Goal: Complete application form: Complete application form

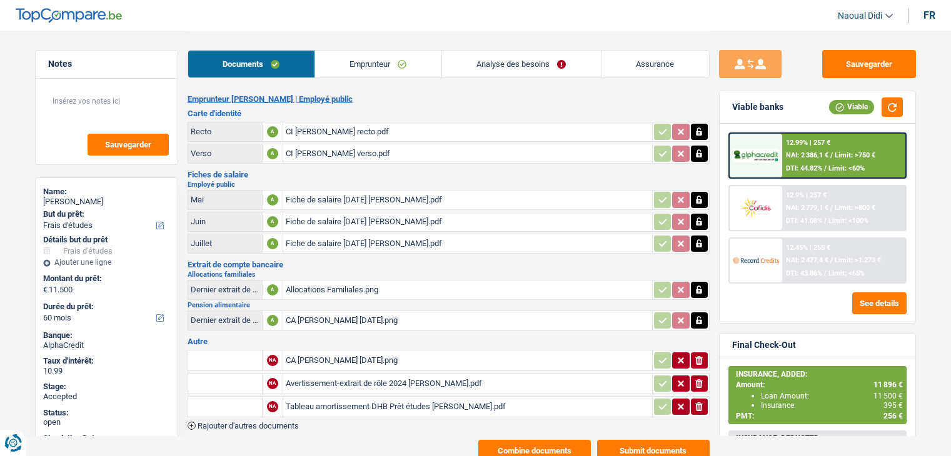
select select "study"
select select "60"
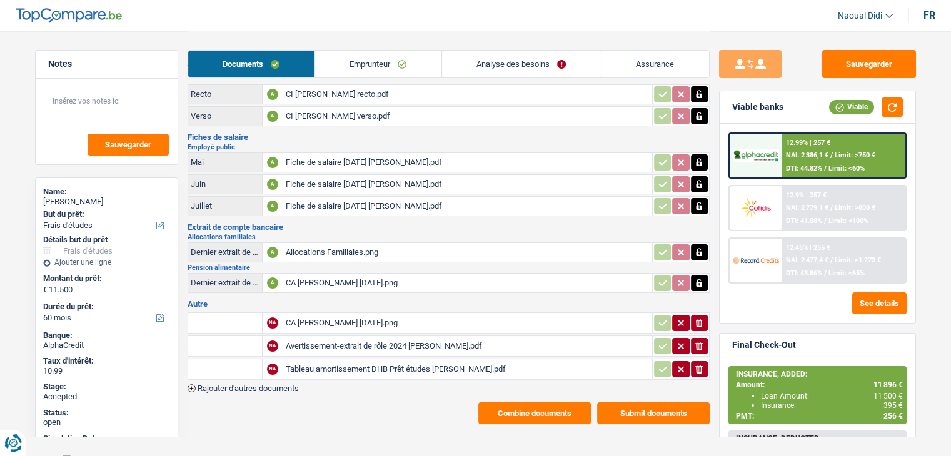
scroll to position [38, 0]
click at [358, 320] on div "CA Elsa Godalier Sep 2025.png" at bounding box center [468, 322] width 364 height 19
click at [327, 359] on div "Tableau amortissement DHB Prêt études Olivier Dulaunoy.pdf" at bounding box center [468, 368] width 364 height 19
click at [272, 384] on span "Rajouter d'autres documents" at bounding box center [247, 388] width 101 height 8
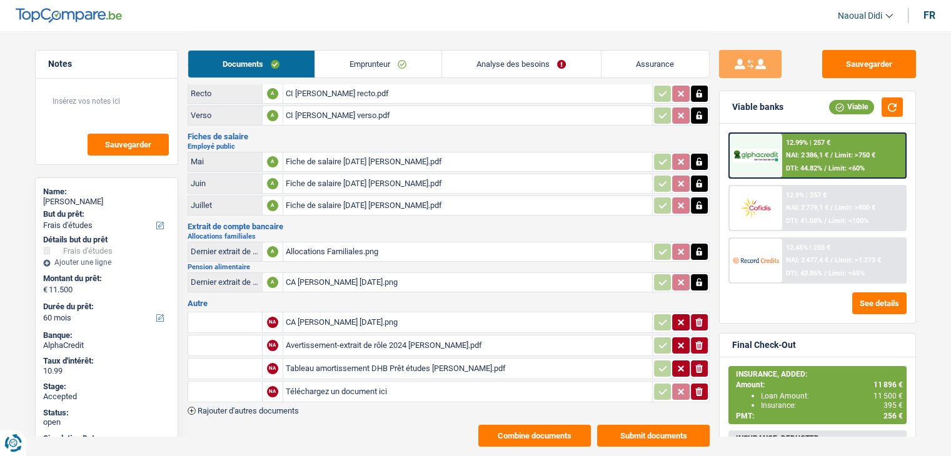
click at [220, 383] on input "text" at bounding box center [225, 392] width 69 height 20
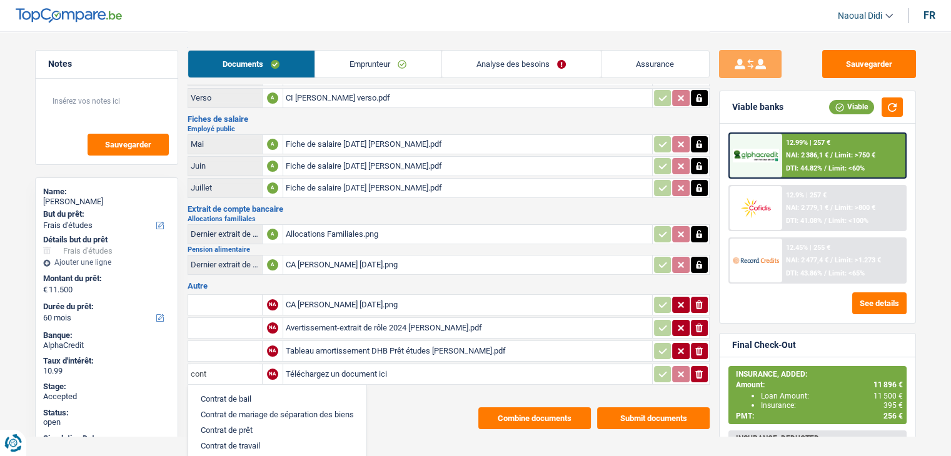
scroll to position [61, 0]
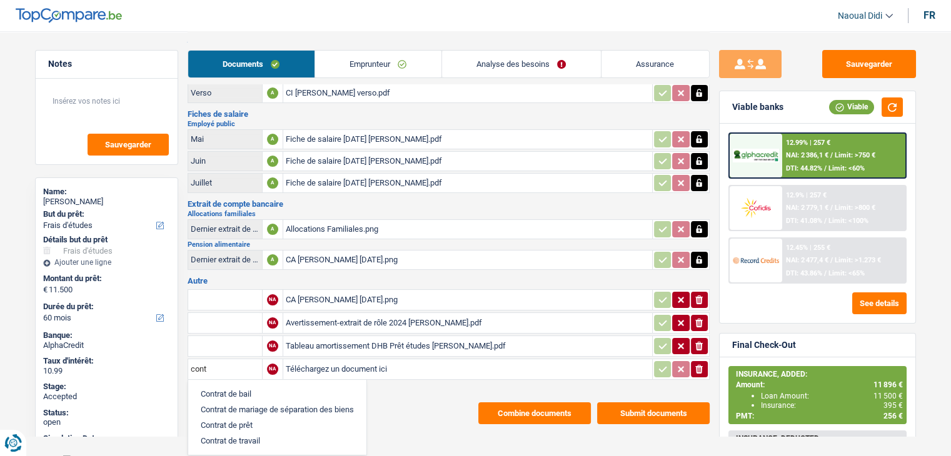
click at [269, 402] on li "Contrat de mariage de séparation des biens" at bounding box center [277, 410] width 166 height 16
type input "Contrat de mariage de séparation des biens"
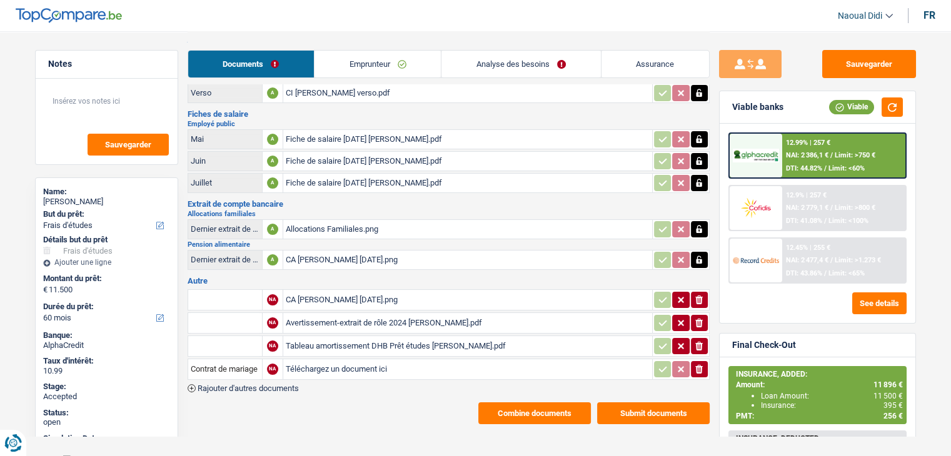
click at [324, 363] on input "Téléchargez un document ici" at bounding box center [468, 369] width 364 height 19
click at [297, 360] on input "Téléchargez un document ici" at bounding box center [468, 369] width 364 height 19
type input "C:\fakepath\Attestation contrat de mariage Dulaunoy-Braibant (1).pdf"
click at [851, 67] on button "Sauvegarder" at bounding box center [869, 64] width 94 height 28
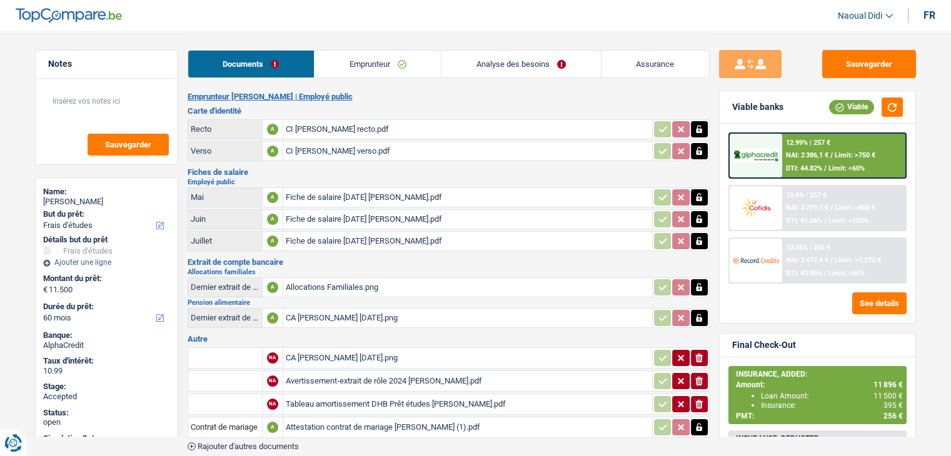
scroll to position [0, 0]
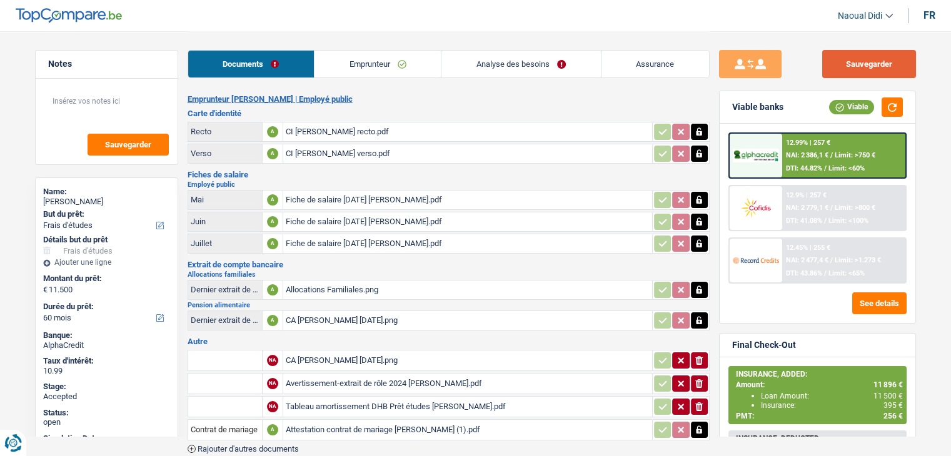
click at [863, 67] on button "Sauvegarder" at bounding box center [869, 64] width 94 height 28
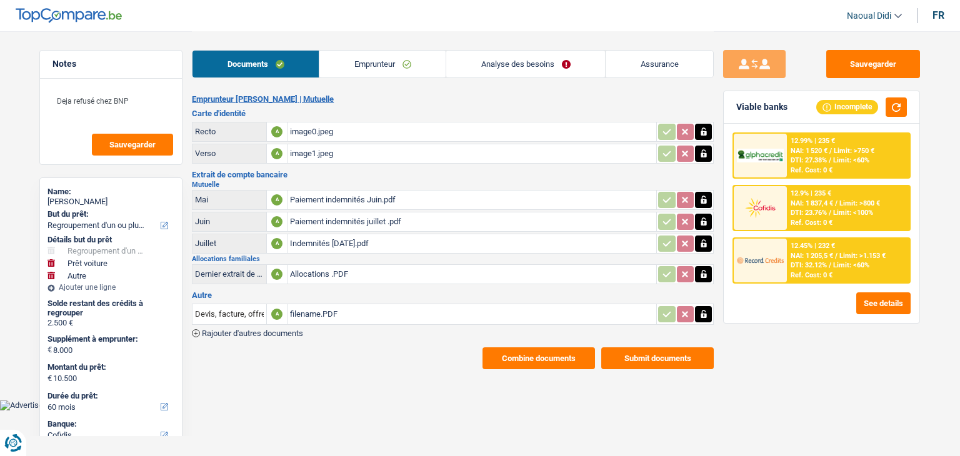
select select "refinancing"
select select "car"
select select "other"
select select "60"
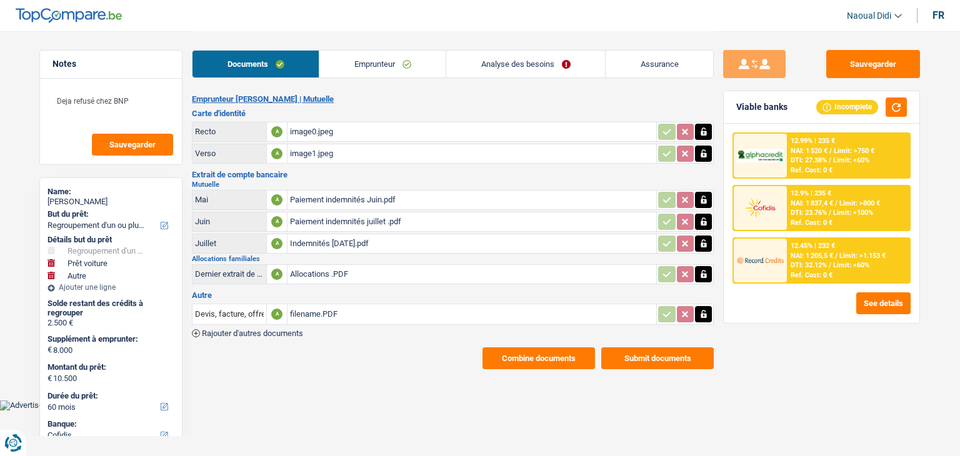
select select "cofidis"
select select "60"
select select "refinancing"
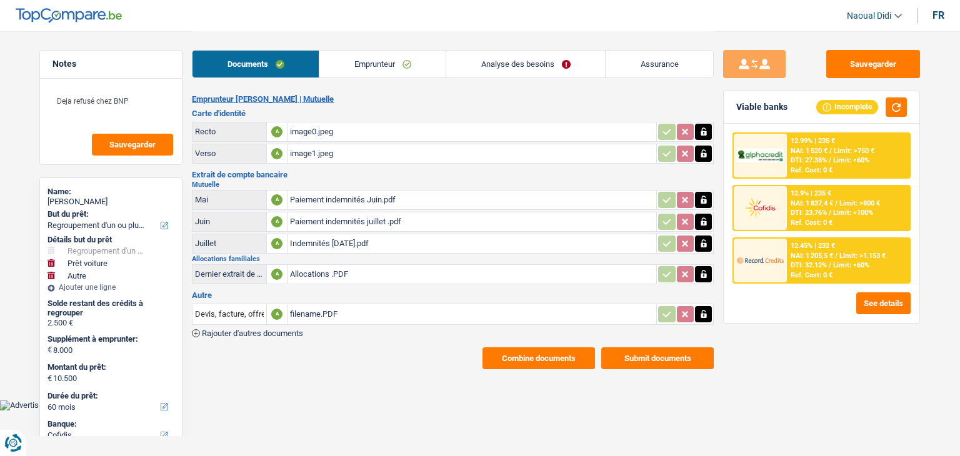
select select "car"
select select "false"
select select "other"
select select "60"
click at [529, 66] on link "Analyse des besoins" at bounding box center [525, 64] width 159 height 27
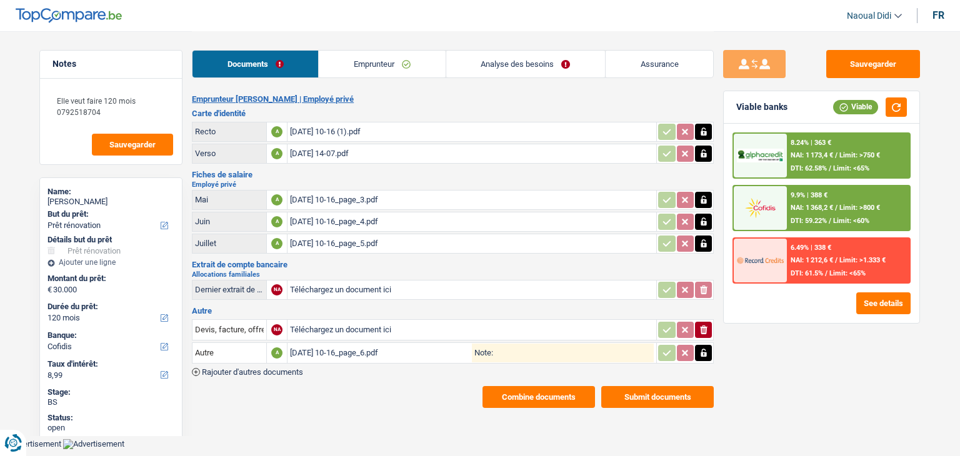
select select "renovation"
select select "120"
select select "cofidis"
click at [337, 344] on div "2025-09-03 10-16_page_6.pdf" at bounding box center [381, 353] width 182 height 19
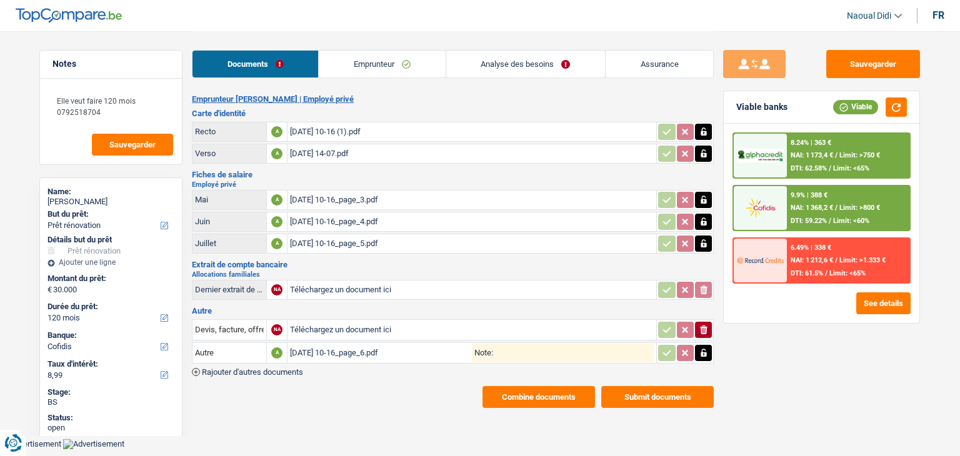
click at [395, 65] on link "Emprunteur" at bounding box center [382, 64] width 126 height 27
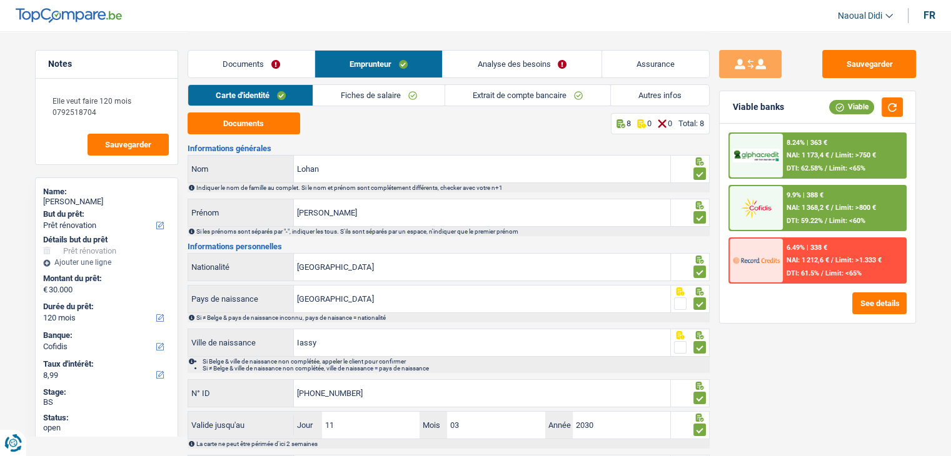
click at [266, 69] on link "Documents" at bounding box center [251, 64] width 126 height 27
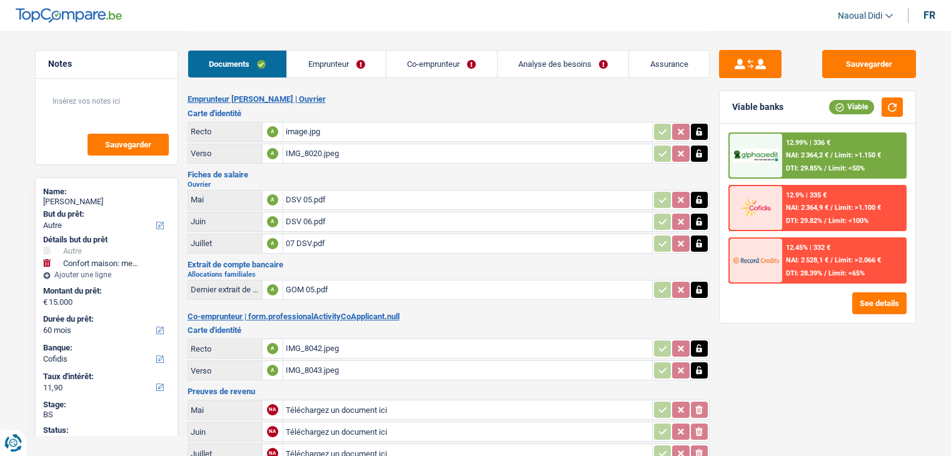
select select "other"
select select "household"
select select "60"
select select "cofidis"
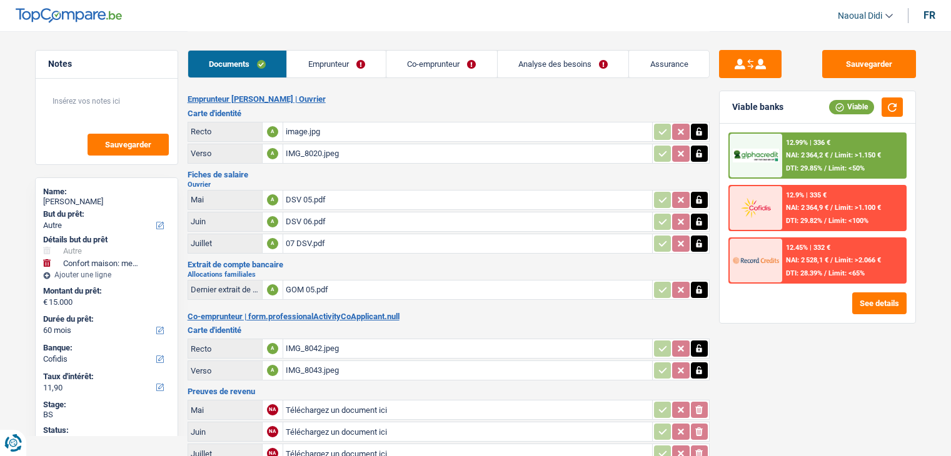
select select "applicant"
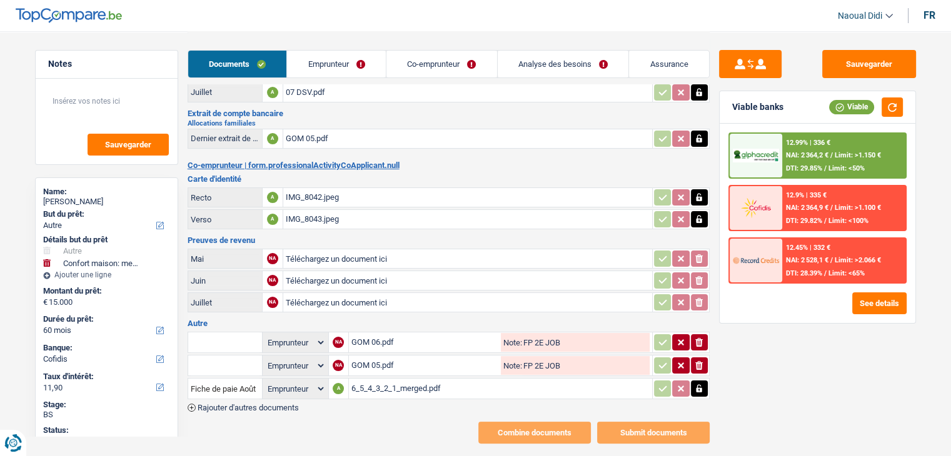
scroll to position [169, 0]
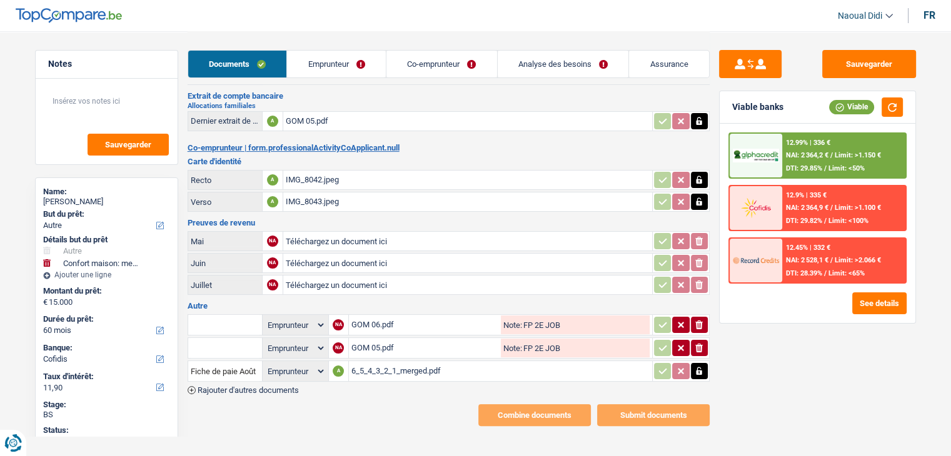
click at [346, 56] on link "Emprunteur" at bounding box center [336, 64] width 99 height 27
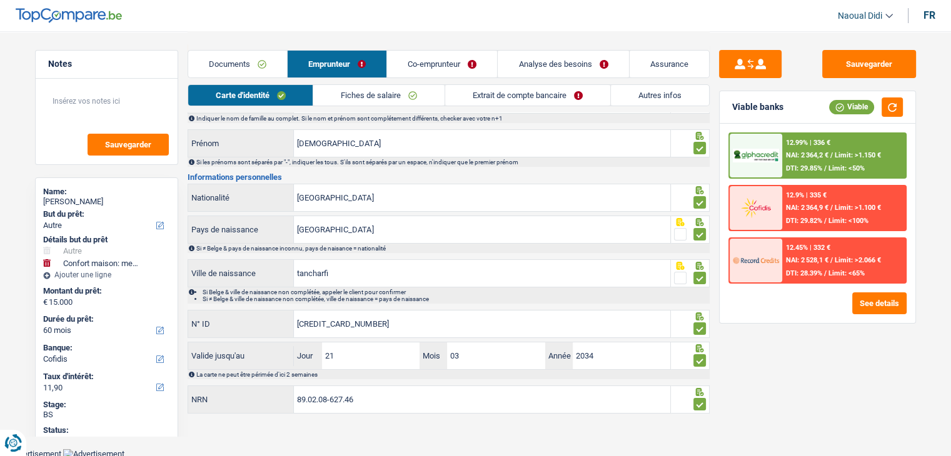
click at [627, 95] on link "Autres infos" at bounding box center [660, 95] width 98 height 21
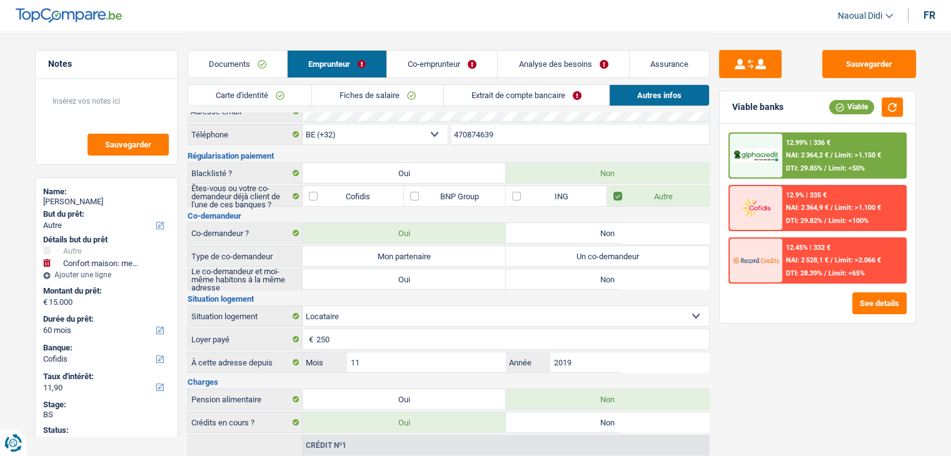
scroll to position [7, 0]
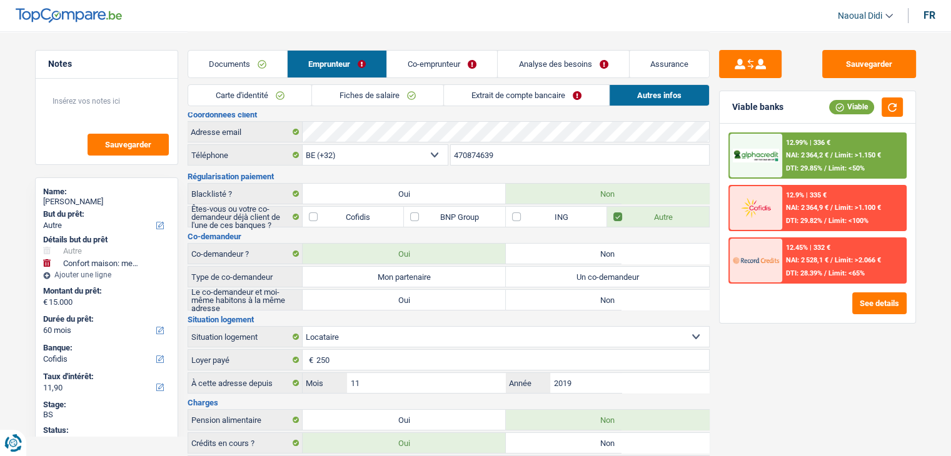
click at [519, 61] on link "Analyse des besoins" at bounding box center [562, 64] width 131 height 27
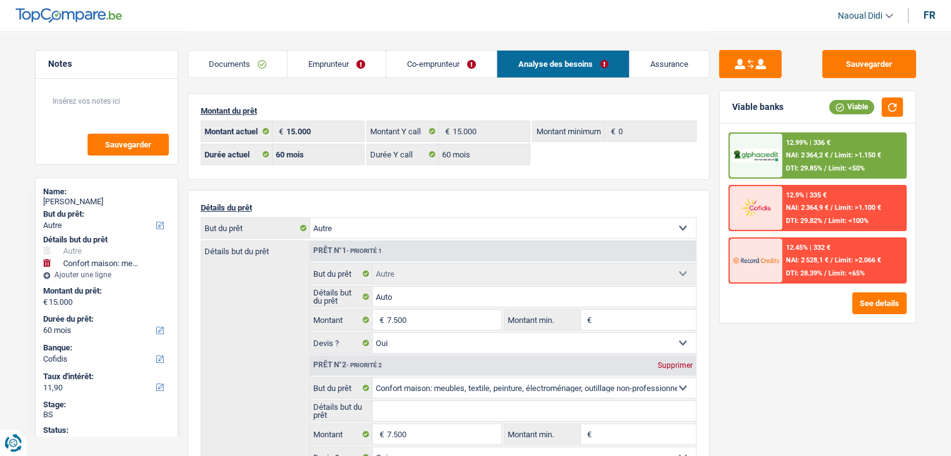
scroll to position [0, 0]
click at [332, 66] on link "Emprunteur" at bounding box center [336, 64] width 98 height 27
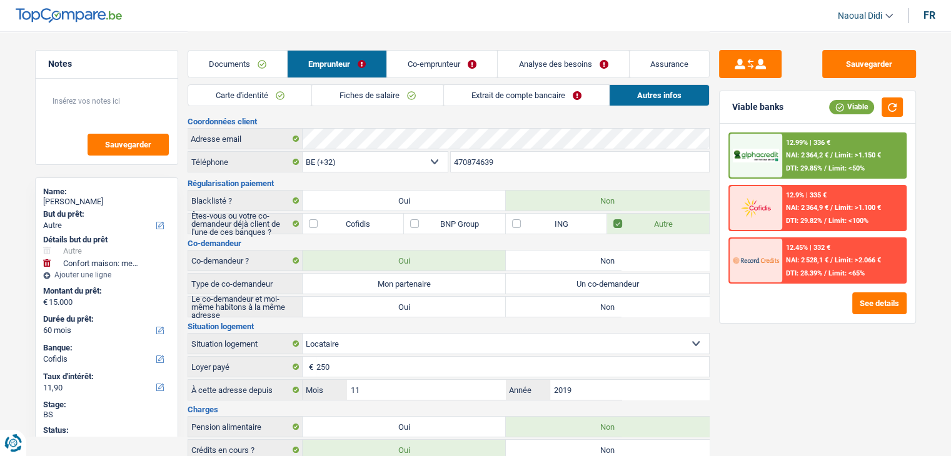
click at [380, 95] on link "Fiches de salaire" at bounding box center [377, 95] width 131 height 21
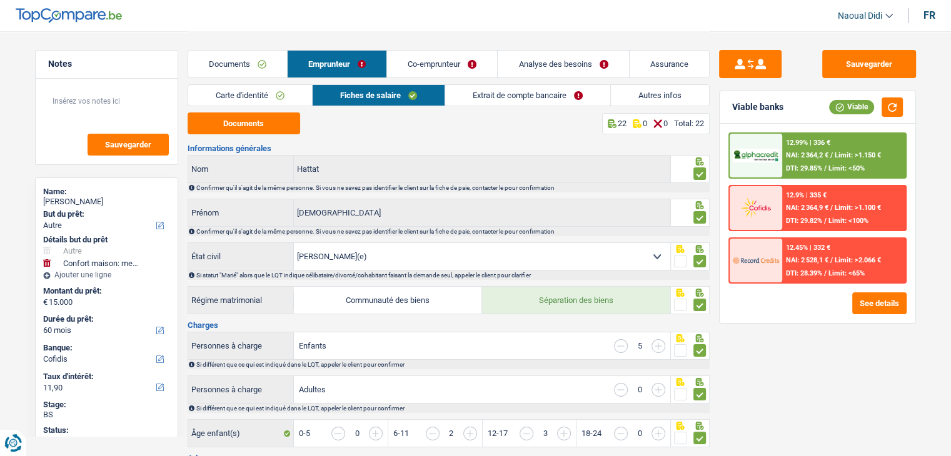
click at [241, 63] on link "Documents" at bounding box center [237, 64] width 99 height 27
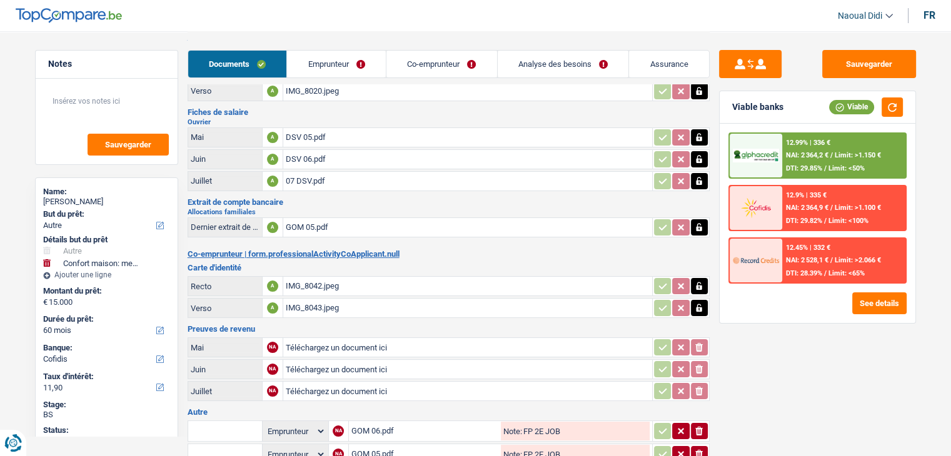
scroll to position [125, 0]
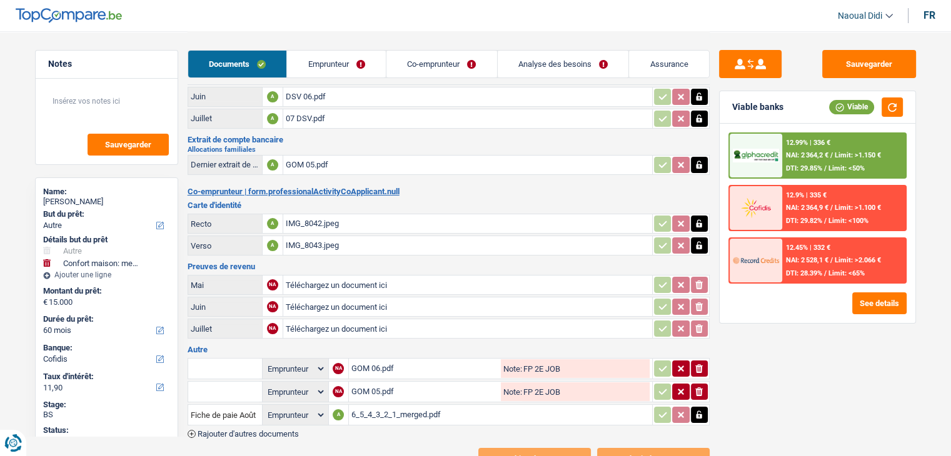
click at [380, 406] on div "6_5_4_3_2_1_merged.pdf" at bounding box center [500, 415] width 298 height 19
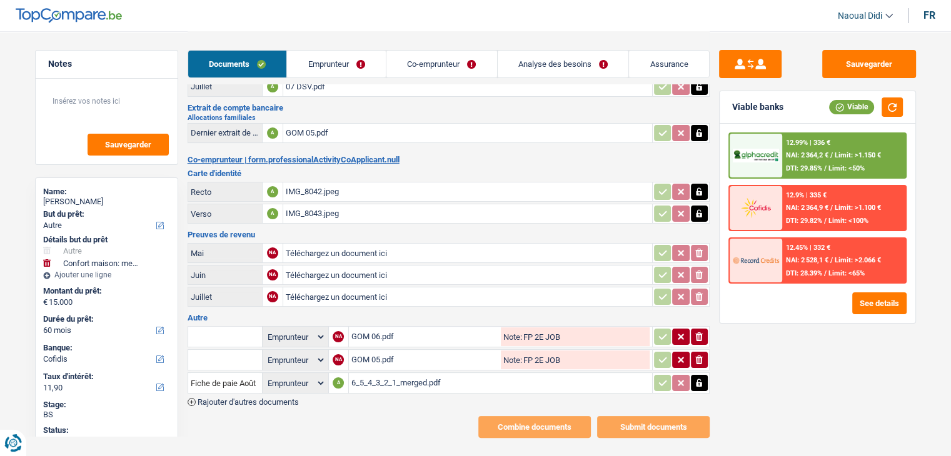
scroll to position [169, 0]
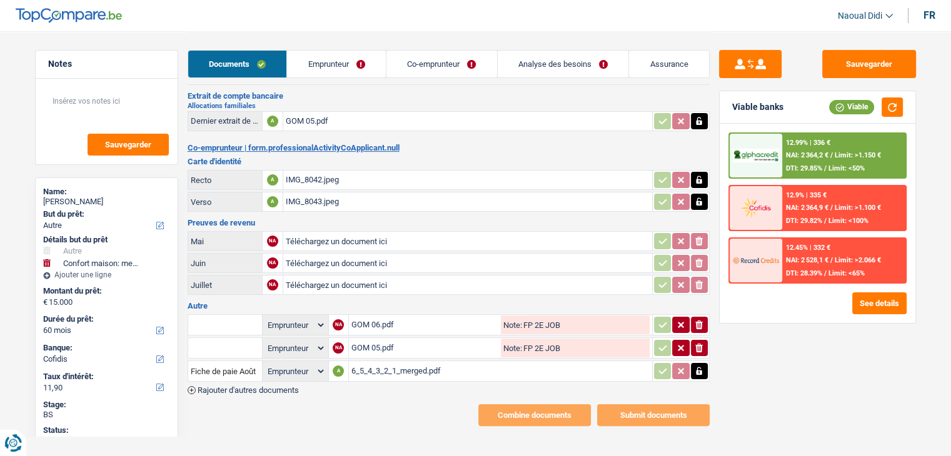
click at [268, 386] on span "Rajouter d'autres documents" at bounding box center [247, 390] width 101 height 8
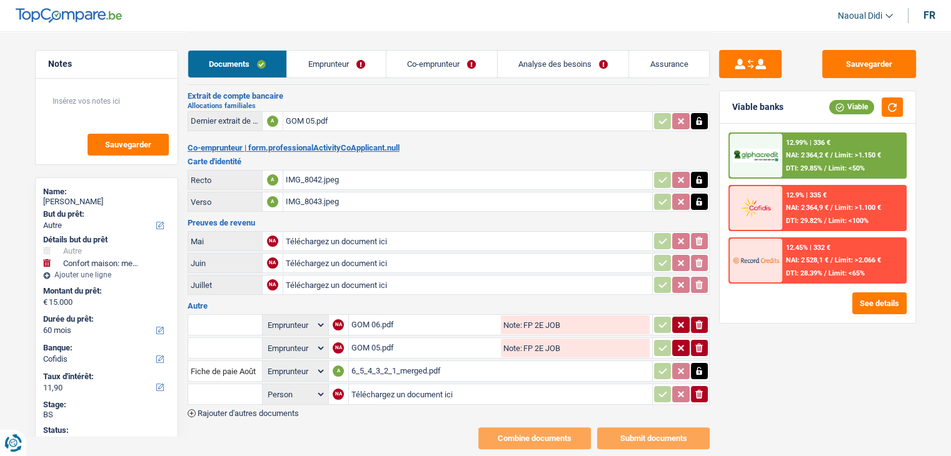
click at [230, 384] on input "text" at bounding box center [225, 394] width 69 height 20
type input "e"
click at [244, 411] on li "Dernier extrait de compte pour vos allocations familiales" at bounding box center [299, 419] width 211 height 16
click at [244, 409] on div "Emprunteur Mohammed Hattat | Ouvrier Carte d'identité Recto A image.jpg Verso A…" at bounding box center [448, 188] width 522 height 524
type input "Dernier extrait de compte pour vos allocations familiales"
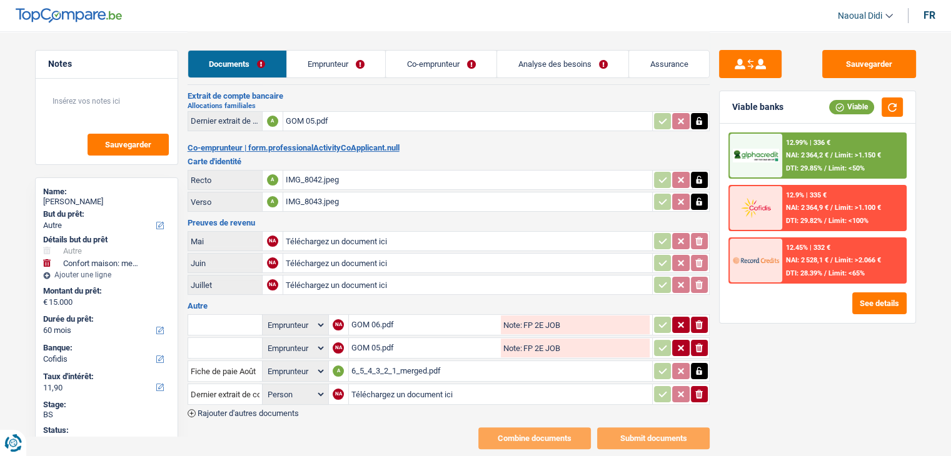
click at [383, 385] on input "Téléchargez un document ici" at bounding box center [500, 394] width 298 height 19
type input "C:\fakepath\filename.pdf"
click at [277, 409] on span "Rajouter d'autres documents" at bounding box center [247, 413] width 101 height 8
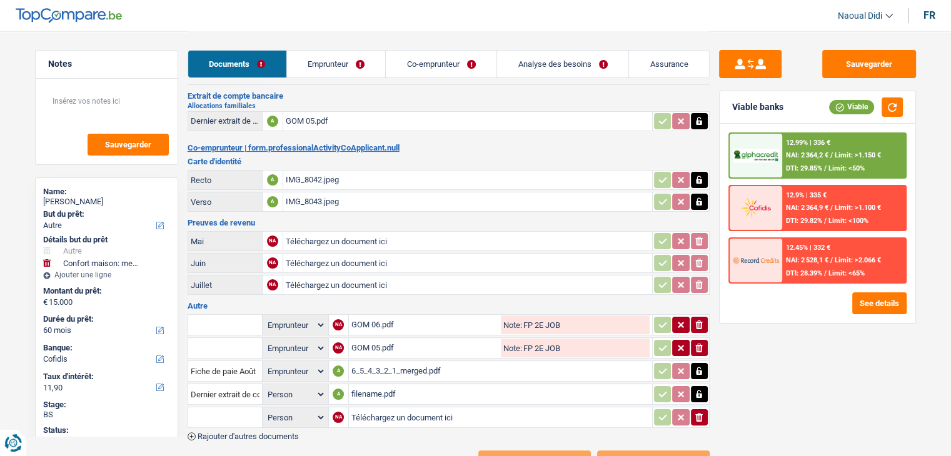
click at [242, 408] on input "text" at bounding box center [225, 417] width 69 height 20
click at [280, 450] on li "Dernier extrait de compte pour vos allocations familiales" at bounding box center [308, 458] width 228 height 16
type input "Dernier extrait de compte pour vos allocations familiales"
click at [376, 411] on input "Téléchargez un document ici" at bounding box center [500, 417] width 298 height 19
type input "C:\fakepath\follll.pdf"
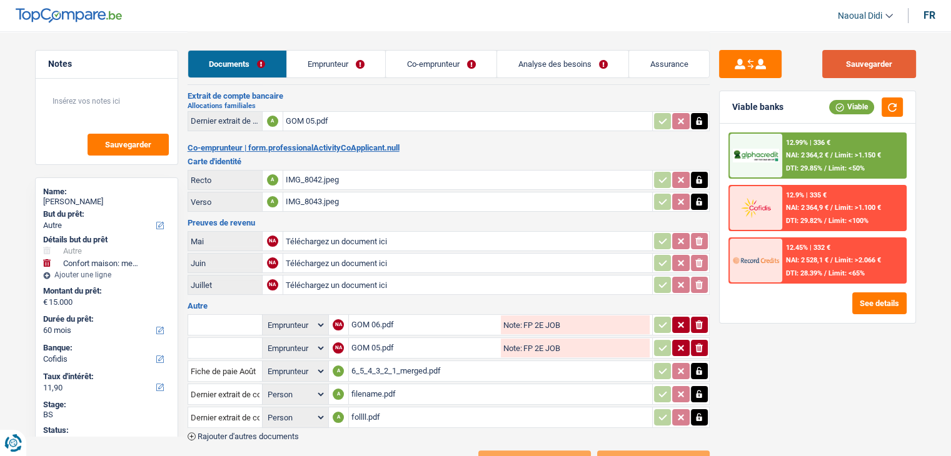
click at [861, 58] on button "Sauvegarder" at bounding box center [869, 64] width 94 height 28
click at [584, 66] on link "Analyse des besoins" at bounding box center [562, 64] width 131 height 27
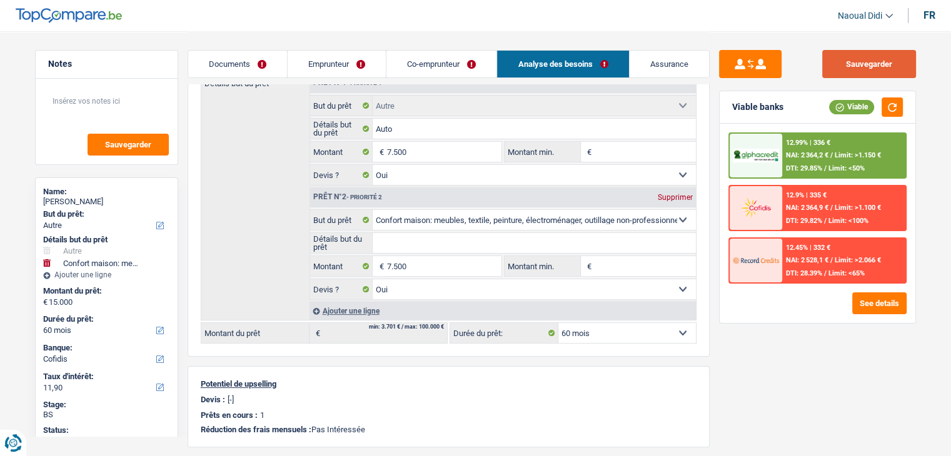
click at [877, 64] on button "Sauvegarder" at bounding box center [869, 64] width 94 height 28
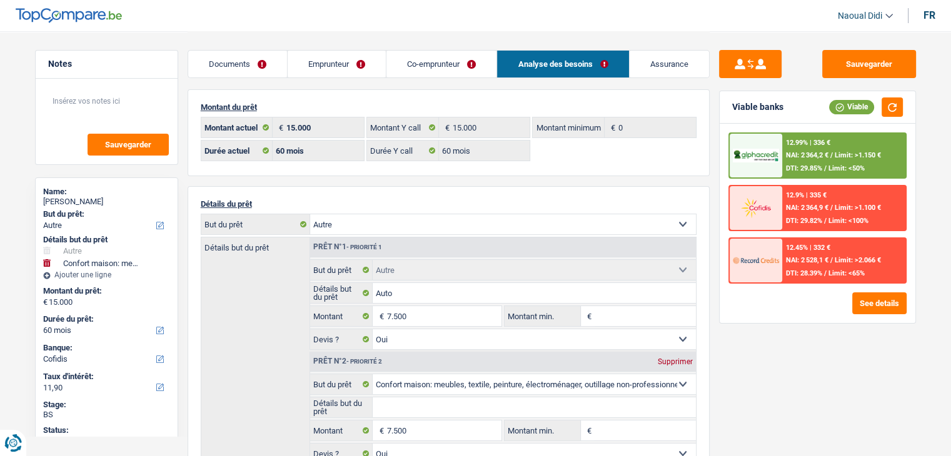
scroll to position [0, 0]
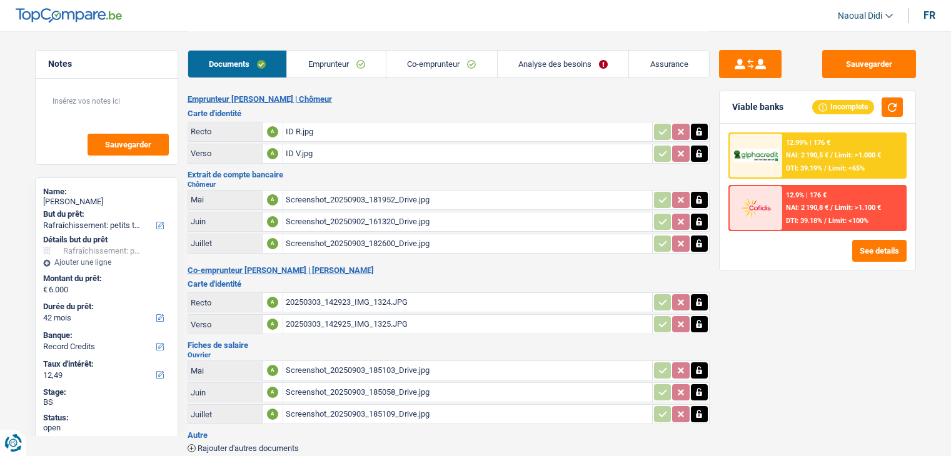
select select "houseOrGarden"
select select "42"
select select "record credits"
select select "42"
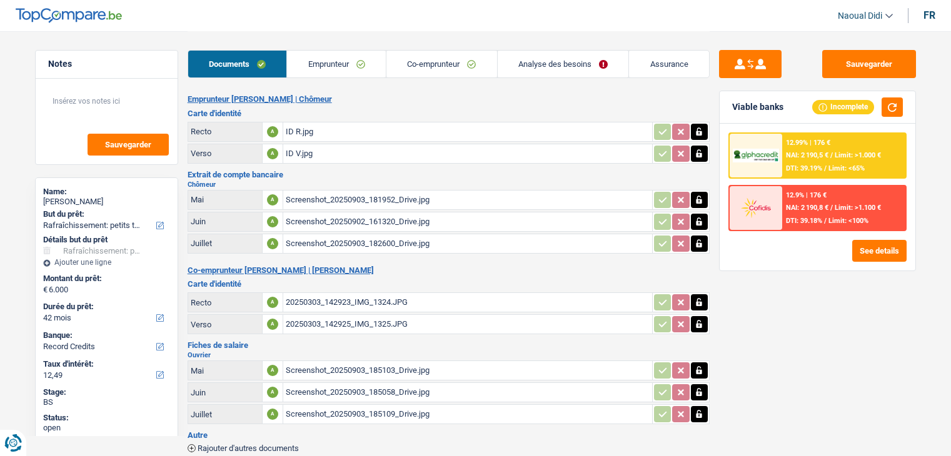
select select "42"
select select "houseOrGarden"
select select "false"
select select "42"
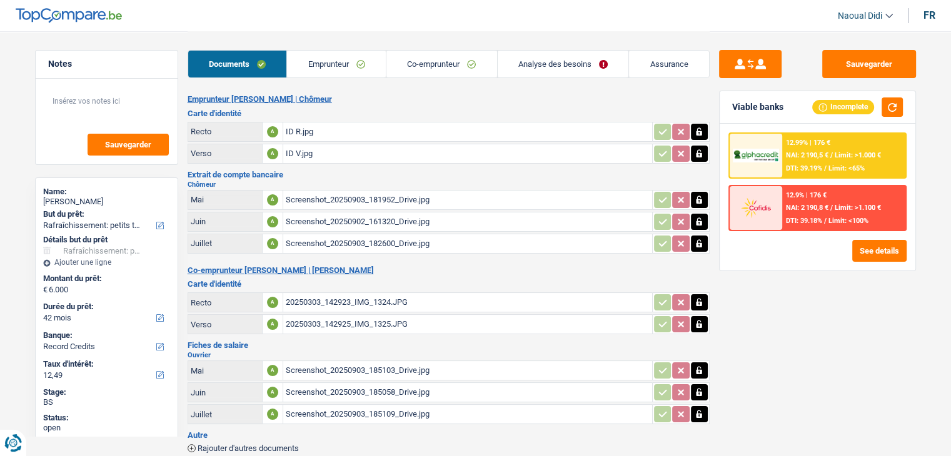
click at [472, 59] on link "Co-emprunteur" at bounding box center [441, 64] width 111 height 27
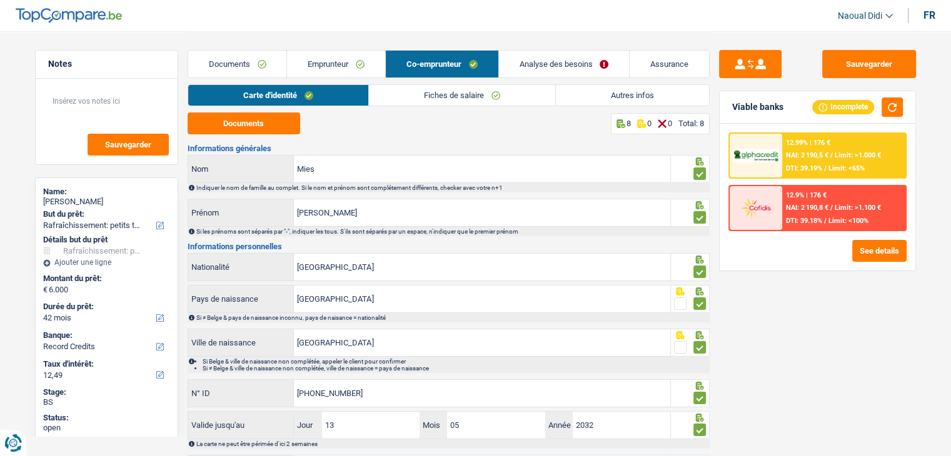
click at [530, 67] on link "Analyse des besoins" at bounding box center [564, 64] width 131 height 27
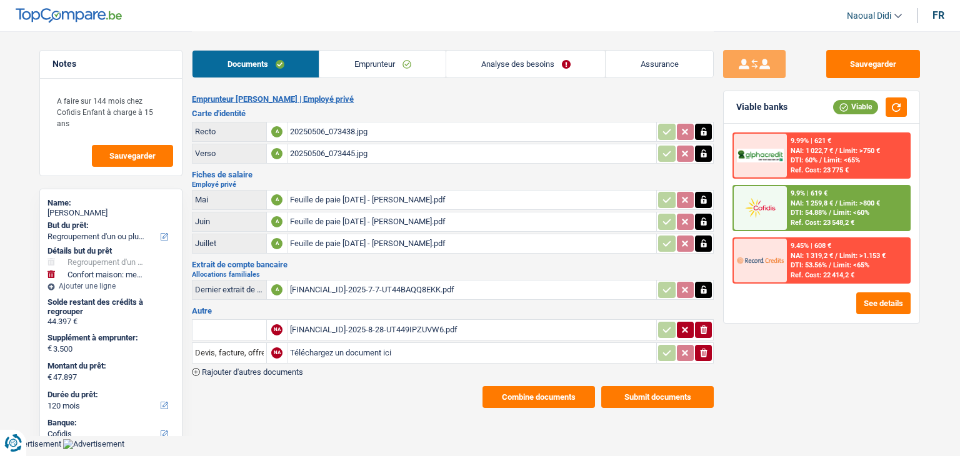
select select "refinancing"
select select "household"
select select "120"
select select "cofidis"
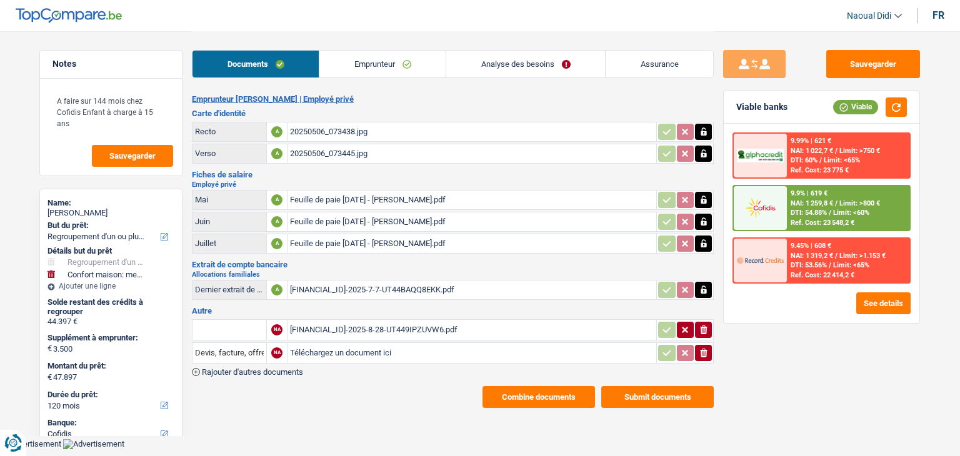
select select "120"
select select "144"
select select "refinancing"
select select "yes"
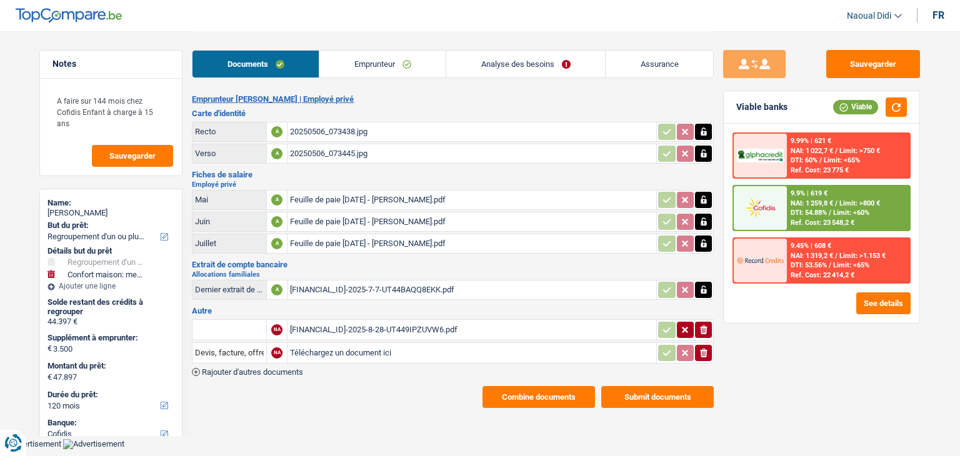
select select "household"
select select "false"
select select "120"
click at [538, 56] on link "Analyse des besoins" at bounding box center [525, 64] width 159 height 27
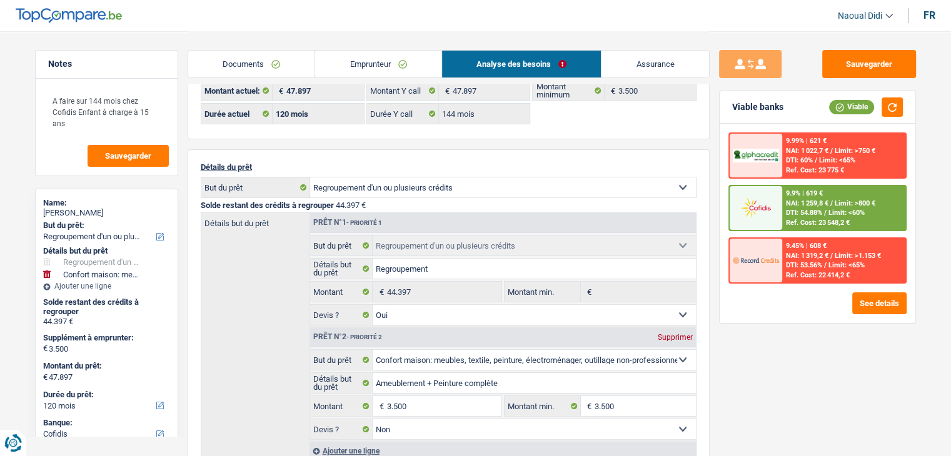
scroll to position [62, 0]
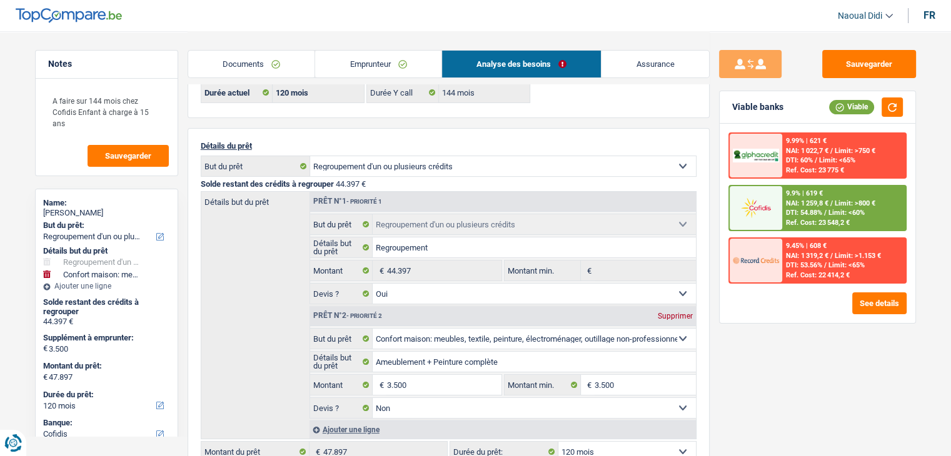
click at [384, 69] on link "Emprunteur" at bounding box center [378, 64] width 126 height 27
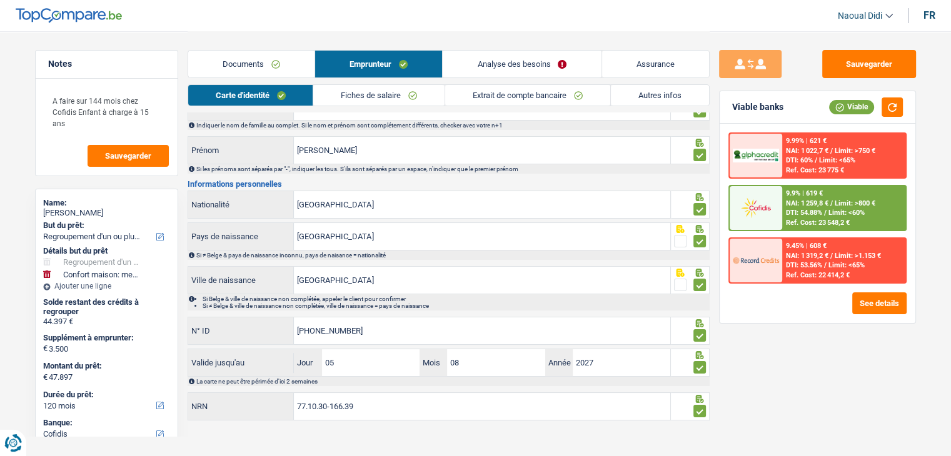
click at [630, 93] on link "Autres infos" at bounding box center [660, 95] width 98 height 21
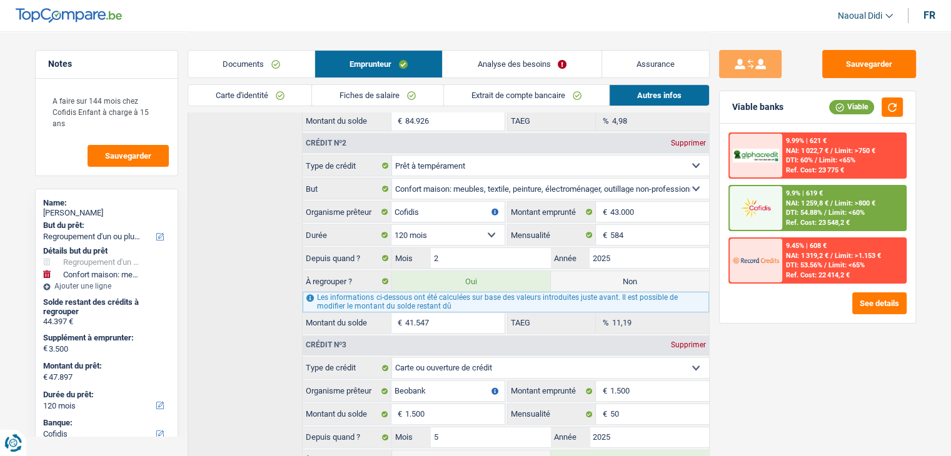
scroll to position [400, 0]
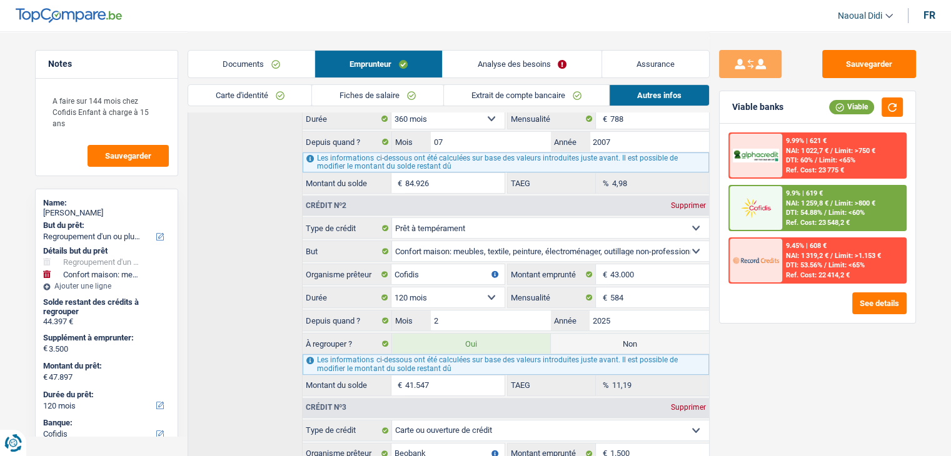
drag, startPoint x: 480, startPoint y: 221, endPoint x: 431, endPoint y: 216, distance: 49.6
click at [431, 218] on select "Carte ou ouverture de crédit Prêt hypothécaire Vente à tempérament Prêt à tempé…" at bounding box center [550, 228] width 317 height 20
click at [447, 205] on div "Crédit nº2 Supprimer" at bounding box center [505, 206] width 406 height 20
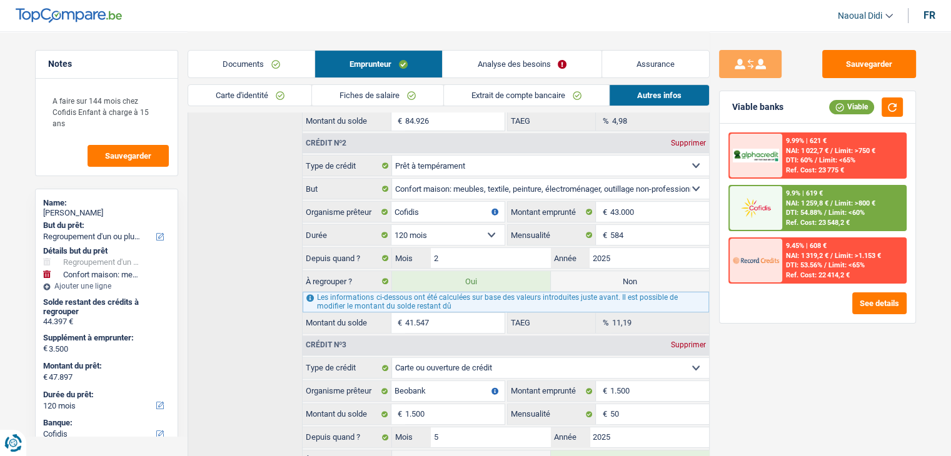
scroll to position [525, 0]
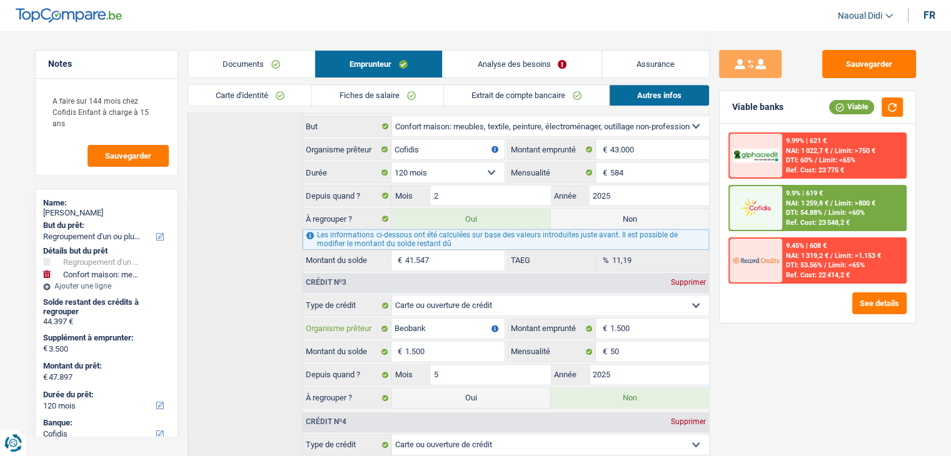
click at [425, 319] on input "Beobank" at bounding box center [447, 329] width 112 height 20
drag, startPoint x: 427, startPoint y: 321, endPoint x: 390, endPoint y: 312, distance: 38.4
click at [390, 319] on div "Beobank Organisme prêteur" at bounding box center [402, 329] width 201 height 20
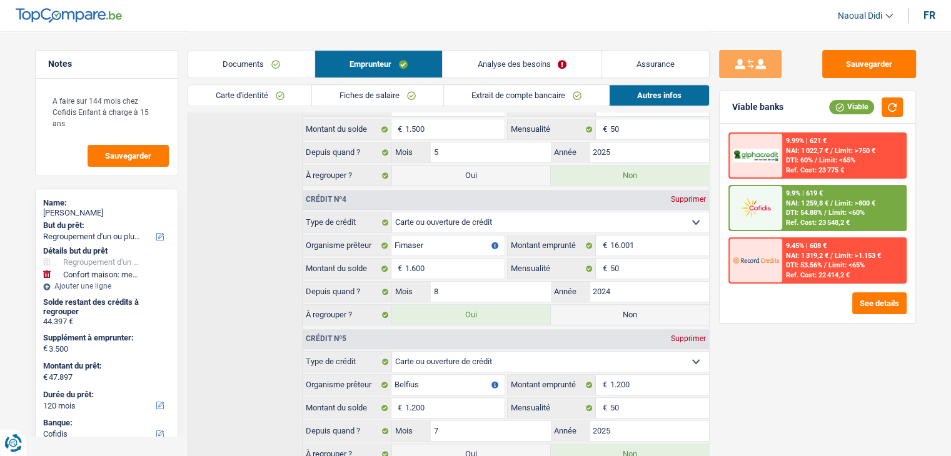
scroll to position [775, 0]
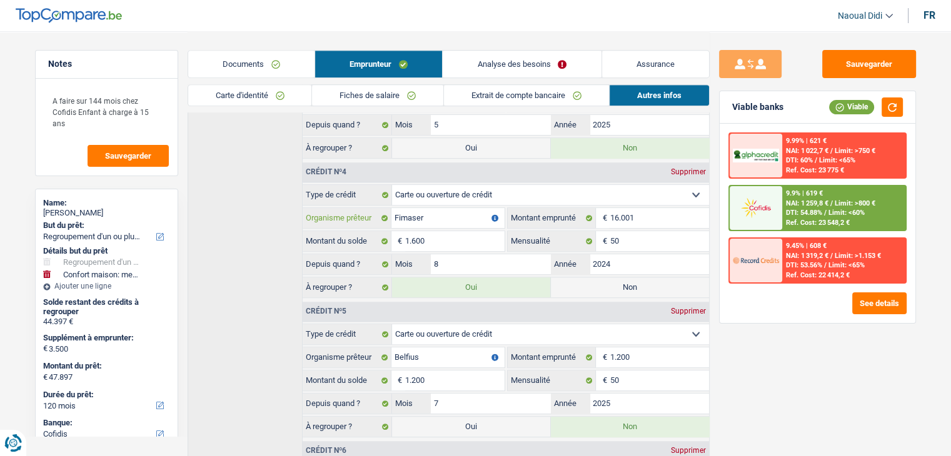
drag, startPoint x: 450, startPoint y: 208, endPoint x: 389, endPoint y: 203, distance: 60.8
click at [389, 208] on div "Fimaser Organisme prêteur" at bounding box center [402, 218] width 201 height 20
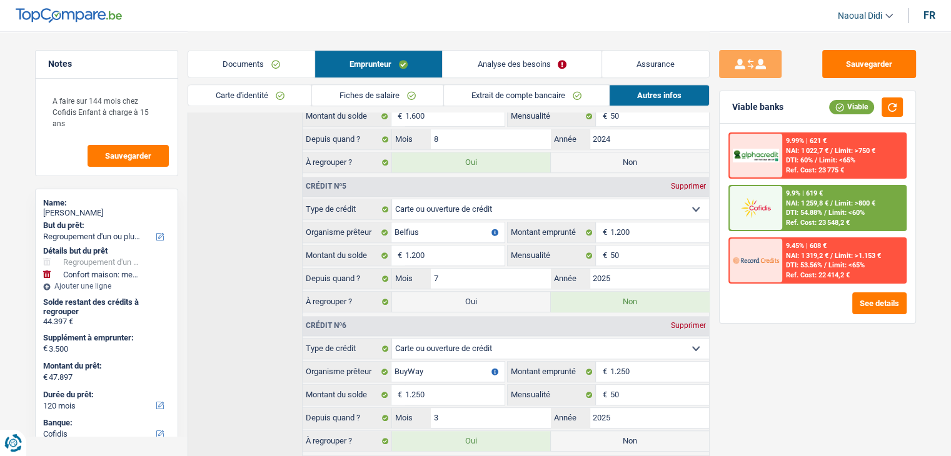
scroll to position [962, 0]
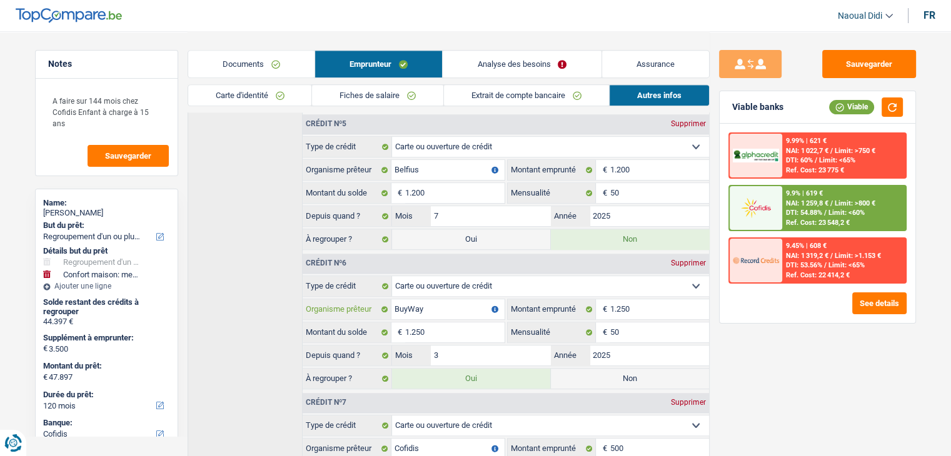
drag, startPoint x: 432, startPoint y: 301, endPoint x: 387, endPoint y: 294, distance: 45.5
click at [387, 299] on div "BuyWay Organisme prêteur" at bounding box center [402, 309] width 201 height 20
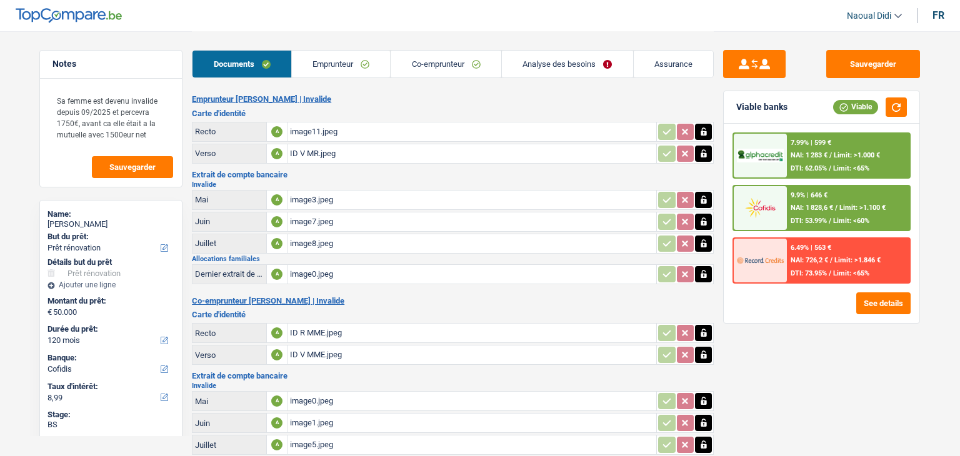
select select "renovation"
select select "120"
select select "cofidis"
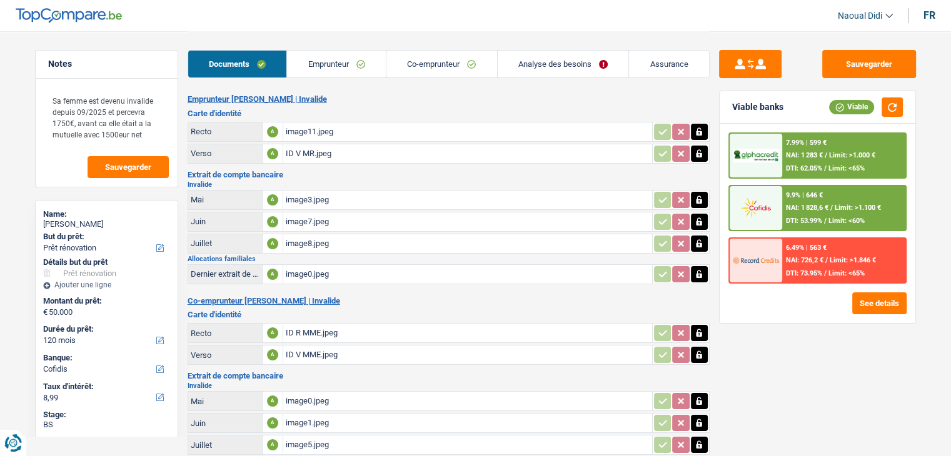
click at [259, 68] on link "Documents" at bounding box center [237, 64] width 99 height 27
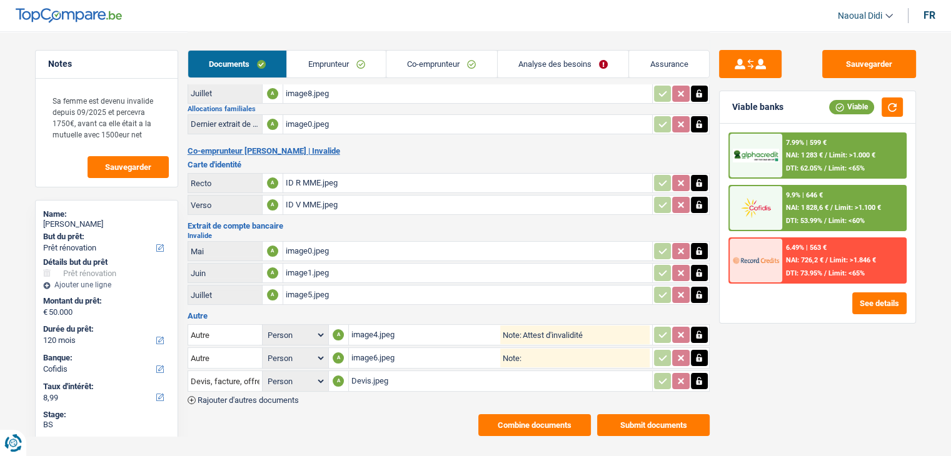
scroll to position [160, 0]
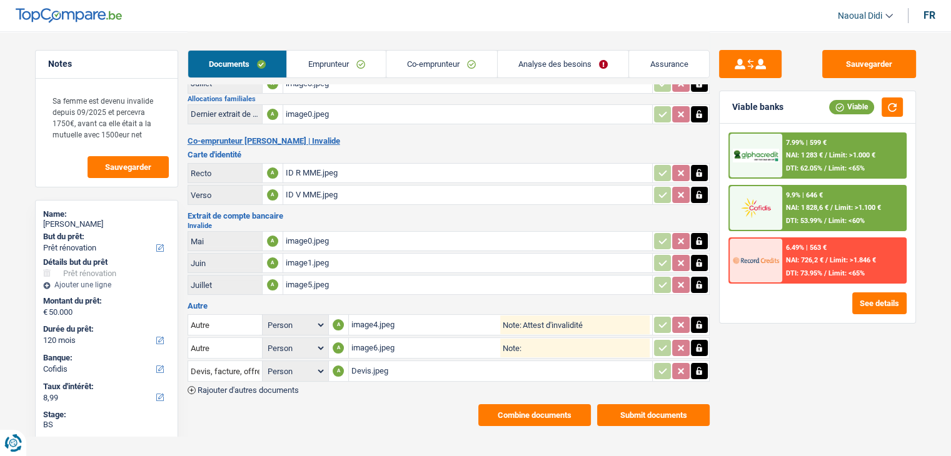
click at [237, 386] on span "Rajouter d'autres documents" at bounding box center [247, 390] width 101 height 8
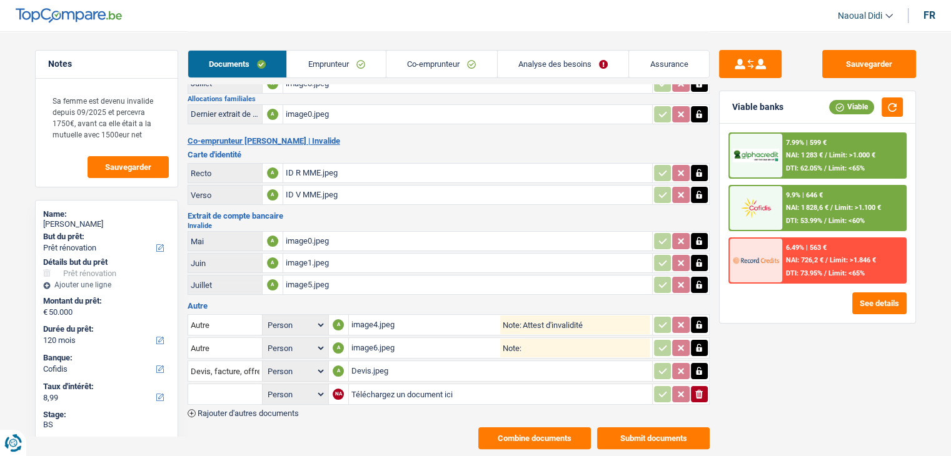
click at [372, 385] on input "Téléchargez un document ici" at bounding box center [500, 394] width 298 height 19
type input "C:\fakepath\Devis.jpeg"
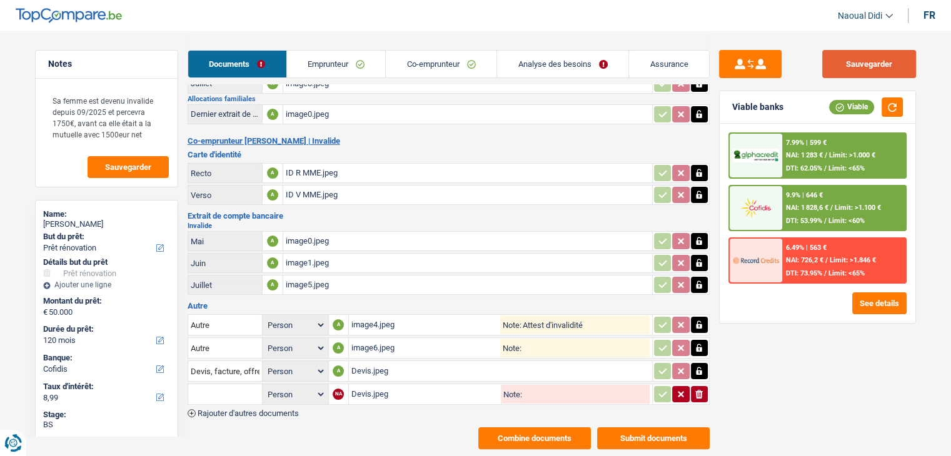
click at [847, 58] on button "Sauvegarder" at bounding box center [869, 64] width 94 height 28
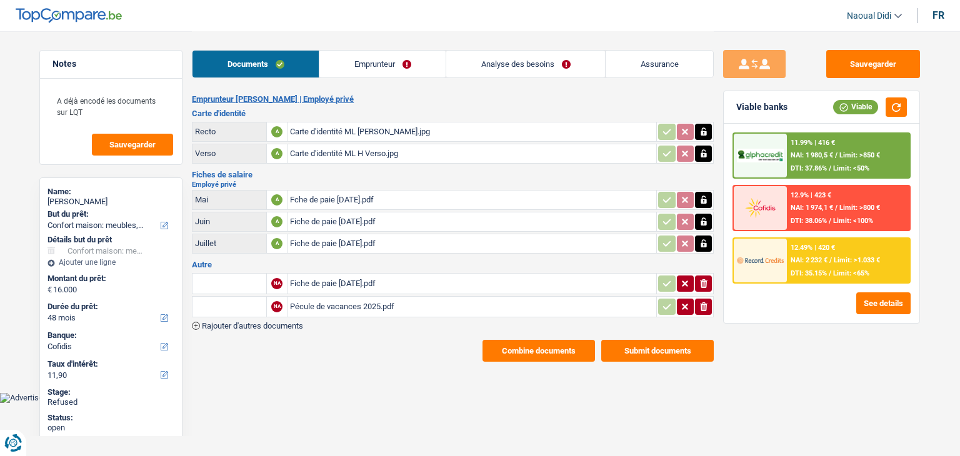
select select "household"
select select "48"
select select "cofidis"
select select "48"
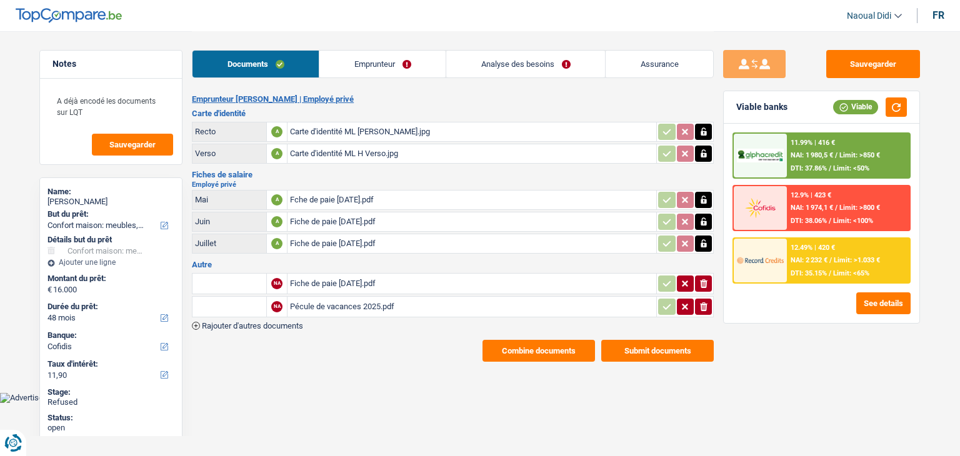
select select "48"
select select "household"
select select "false"
select select "48"
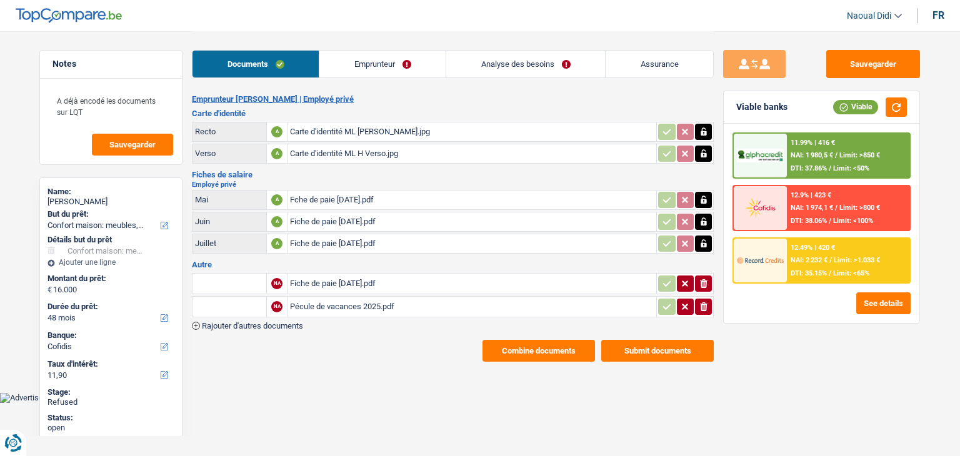
click at [524, 70] on link "Analyse des besoins" at bounding box center [525, 64] width 159 height 27
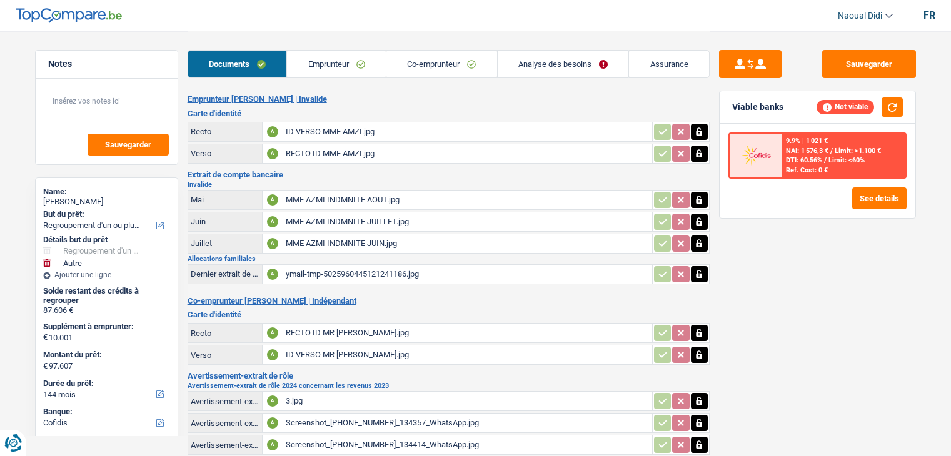
select select "refinancing"
select select "other"
select select "144"
select select "cofidis"
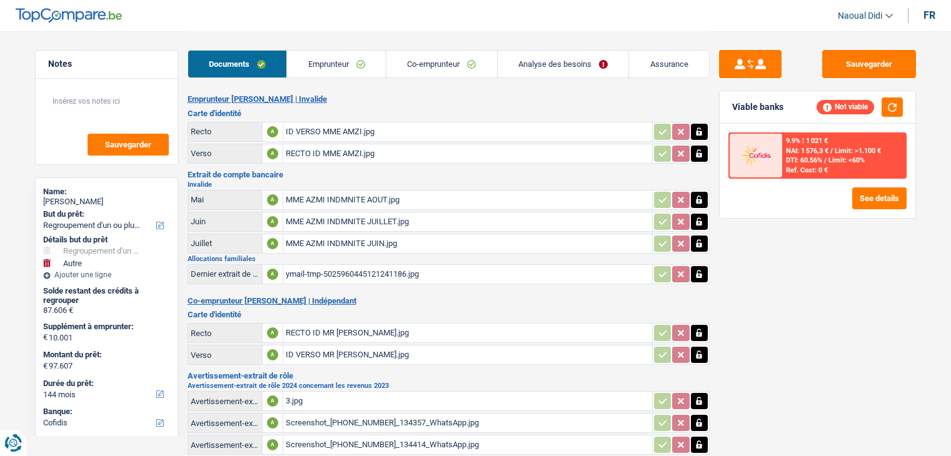
select select "32"
select select "married"
select select "ownerWithMortgage"
select select "BE"
select select "mortgage"
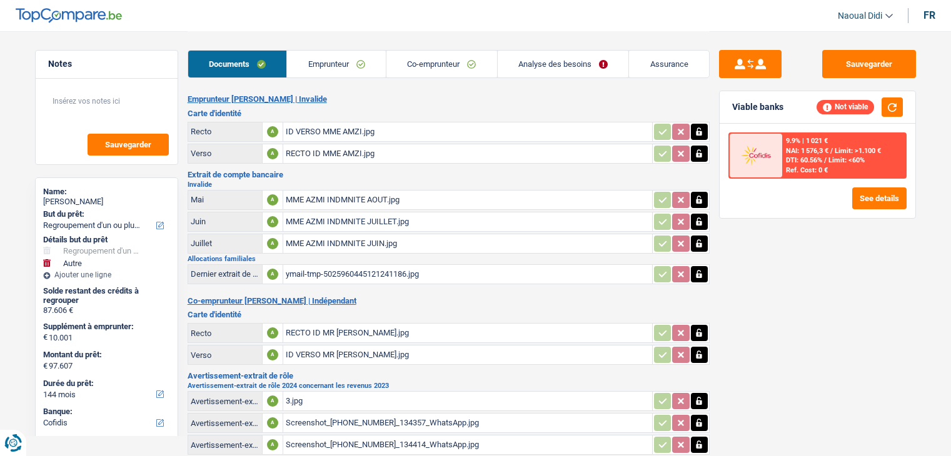
select select "300"
select select "carLoan"
select select "60"
select select "cardOrCredit"
click at [332, 63] on link "Emprunteur" at bounding box center [336, 64] width 99 height 27
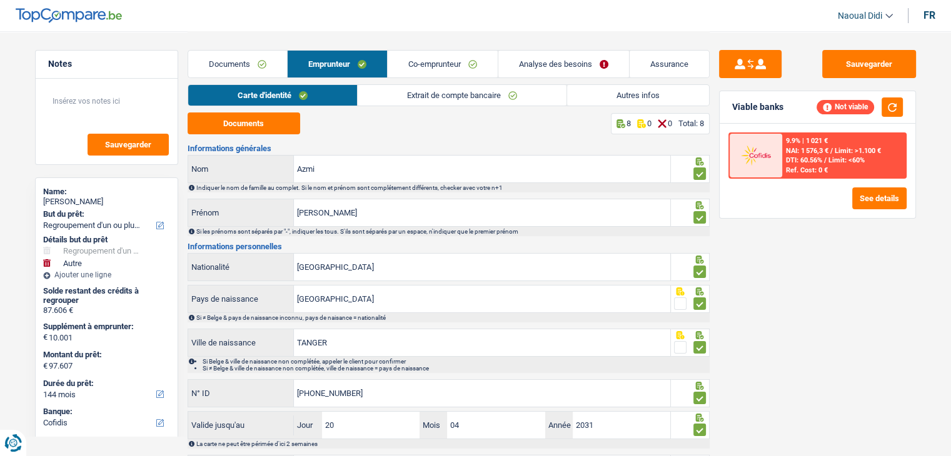
click at [606, 94] on link "Autres infos" at bounding box center [638, 95] width 142 height 21
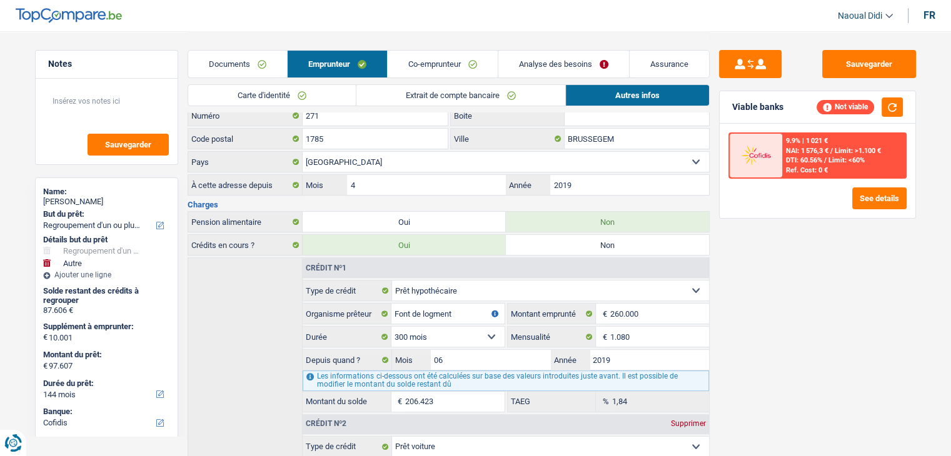
scroll to position [437, 0]
click at [520, 63] on link "Analyse des besoins" at bounding box center [563, 64] width 131 height 27
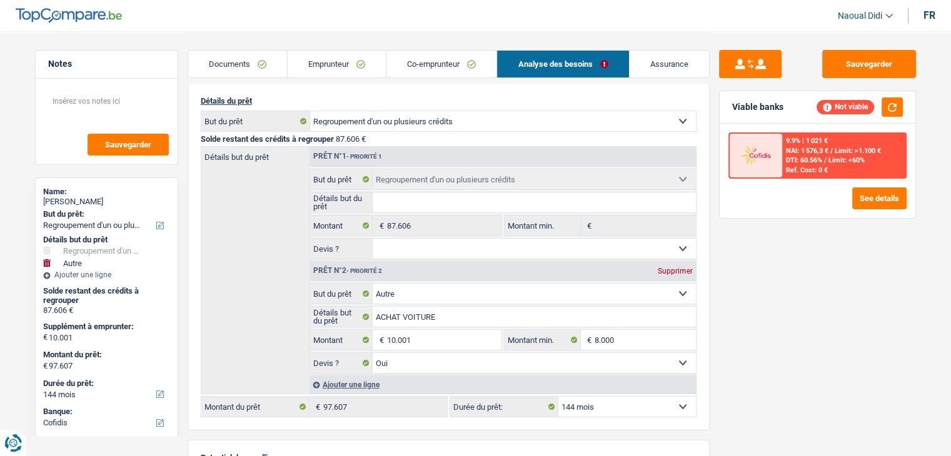
scroll to position [62, 0]
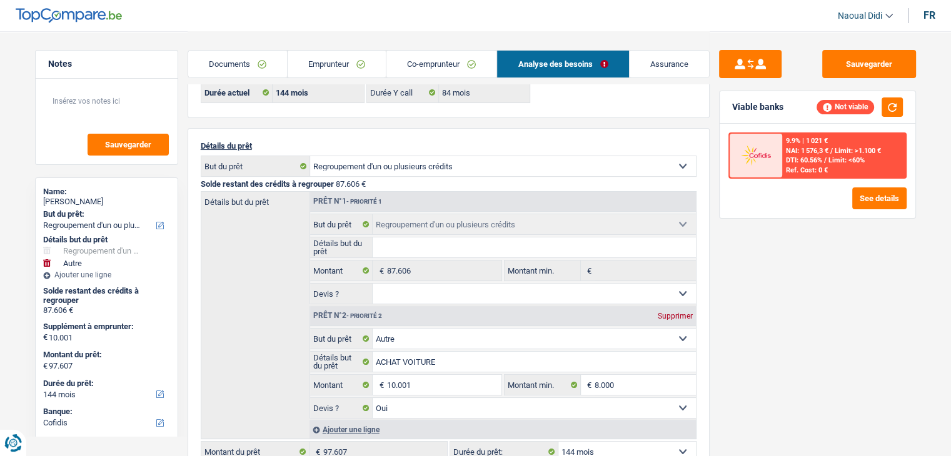
click at [329, 72] on link "Emprunteur" at bounding box center [336, 64] width 98 height 27
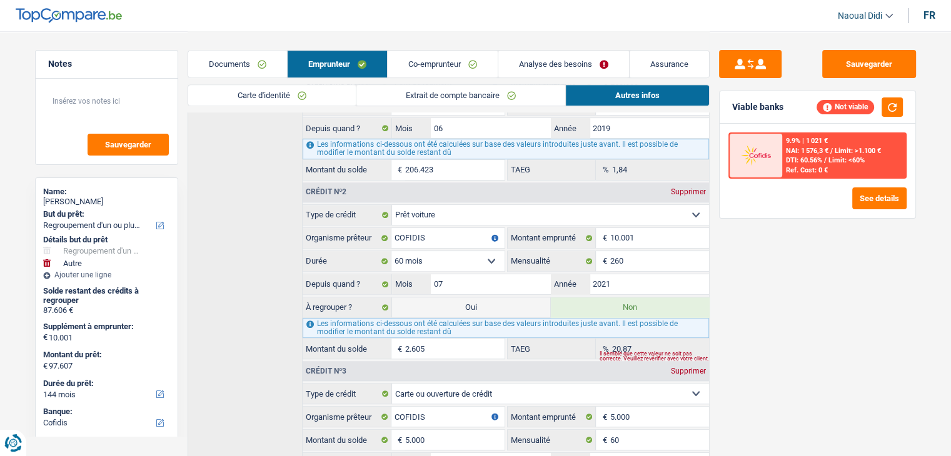
scroll to position [687, 0]
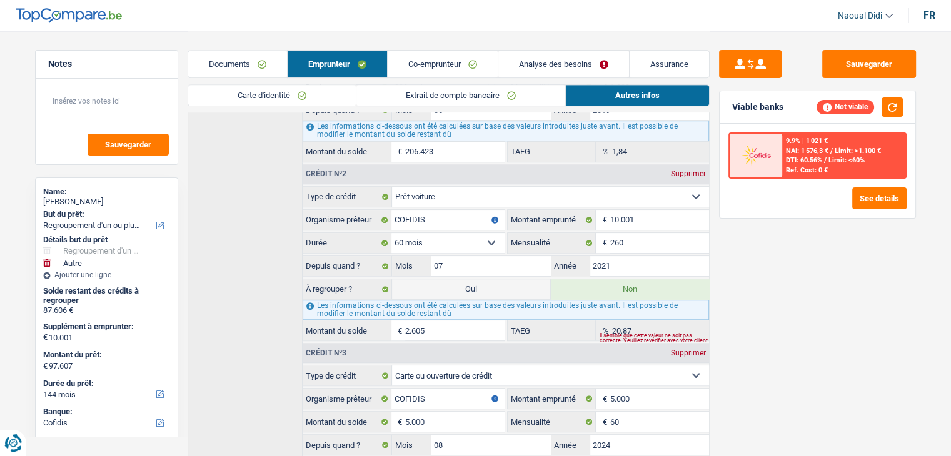
click at [476, 279] on label "Oui" at bounding box center [471, 289] width 158 height 20
click at [476, 279] on input "Oui" at bounding box center [471, 289] width 158 height 20
radio input "true"
click at [476, 279] on label "Oui" at bounding box center [471, 289] width 158 height 20
click at [476, 279] on input "Oui" at bounding box center [471, 289] width 158 height 20
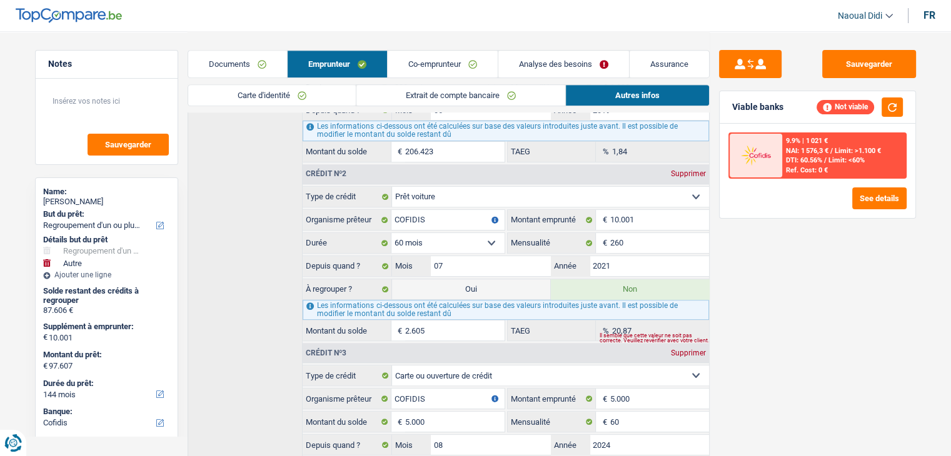
type input "12.606"
select select "60"
radio input "false"
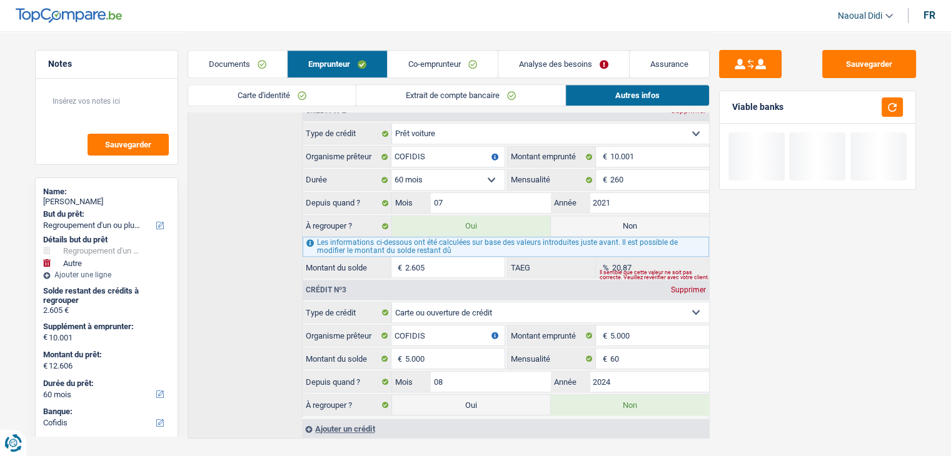
scroll to position [766, 0]
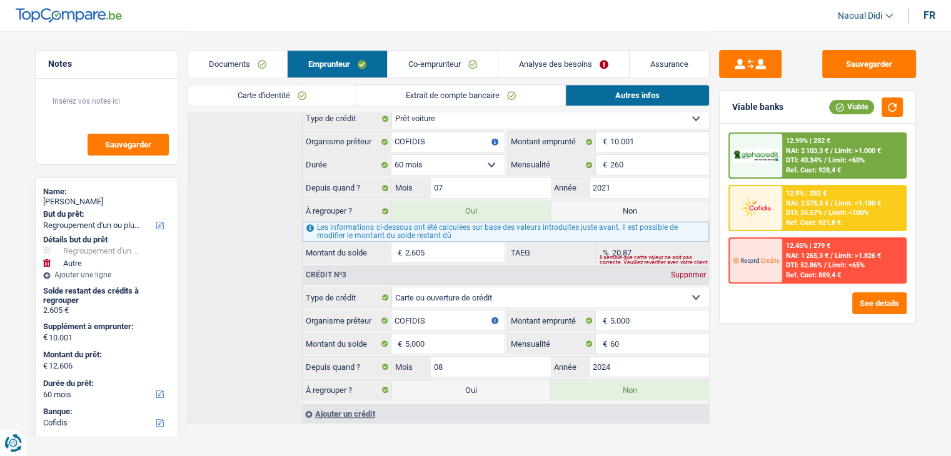
click at [484, 381] on label "Oui" at bounding box center [471, 390] width 158 height 20
click at [484, 381] on input "Oui" at bounding box center [471, 390] width 158 height 20
radio input "true"
type input "17.606"
radio input "false"
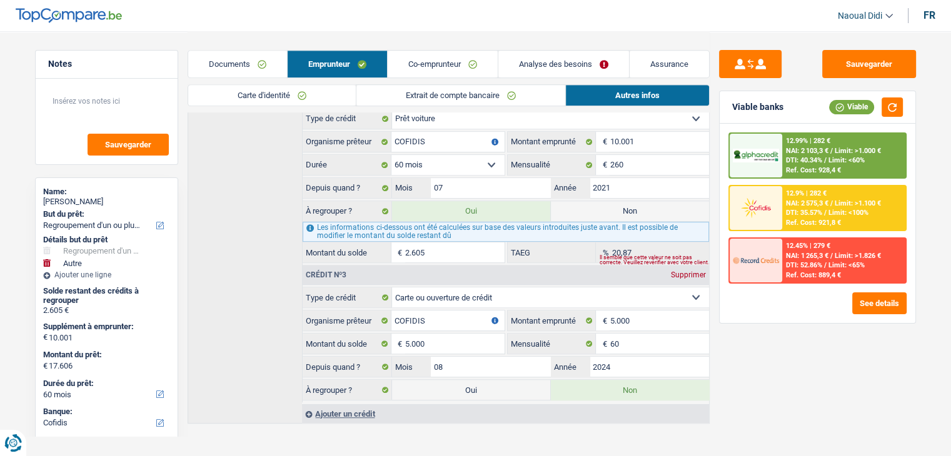
select select "84"
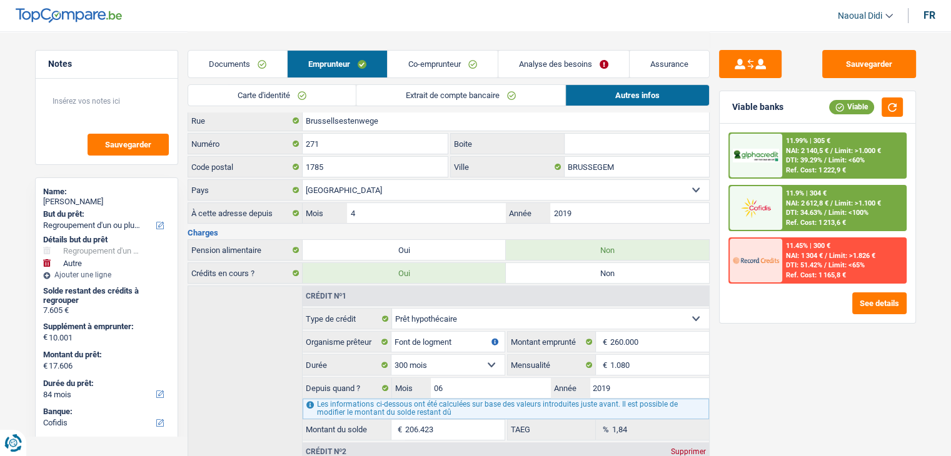
scroll to position [391, 0]
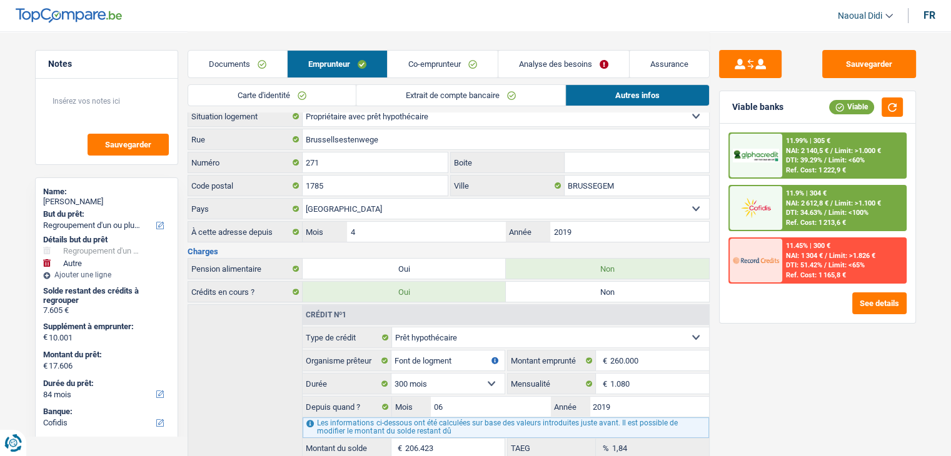
click at [531, 68] on link "Analyse des besoins" at bounding box center [563, 64] width 131 height 27
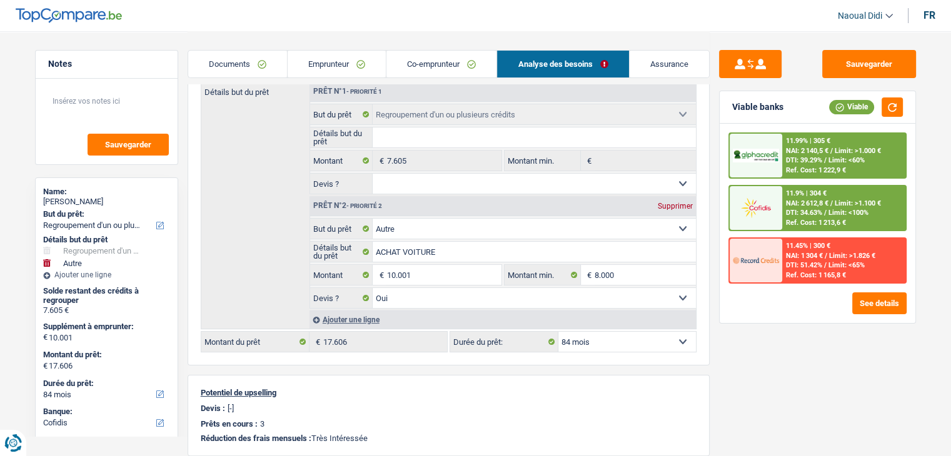
scroll to position [187, 0]
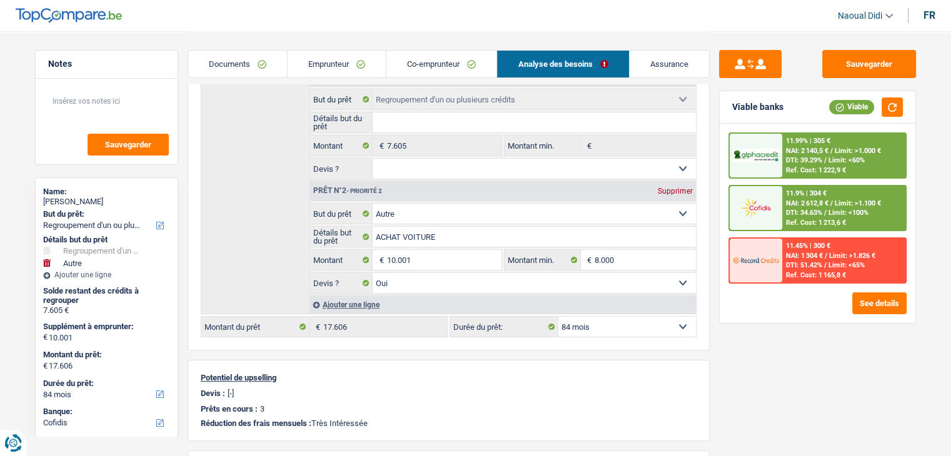
click at [346, 53] on link "Emprunteur" at bounding box center [336, 64] width 98 height 27
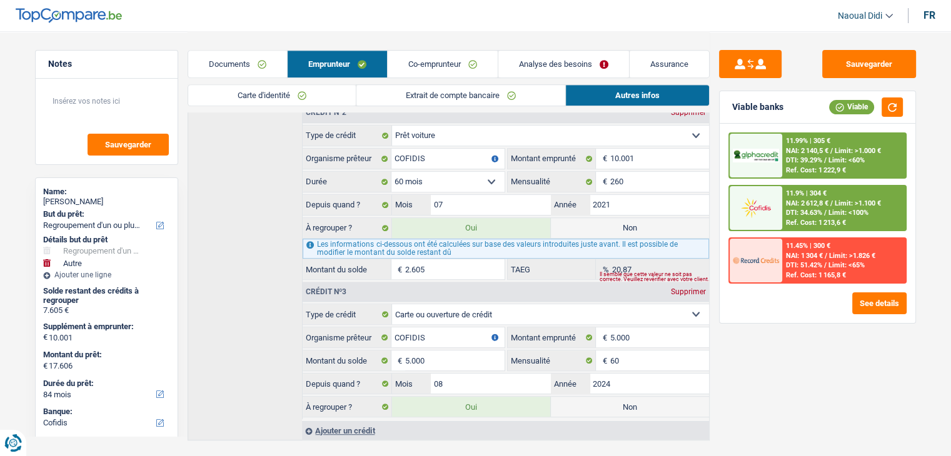
scroll to position [750, 0]
click at [604, 219] on label "Non" at bounding box center [630, 227] width 158 height 20
click at [604, 219] on input "Non" at bounding box center [630, 227] width 158 height 20
radio input "true"
type input "15.001"
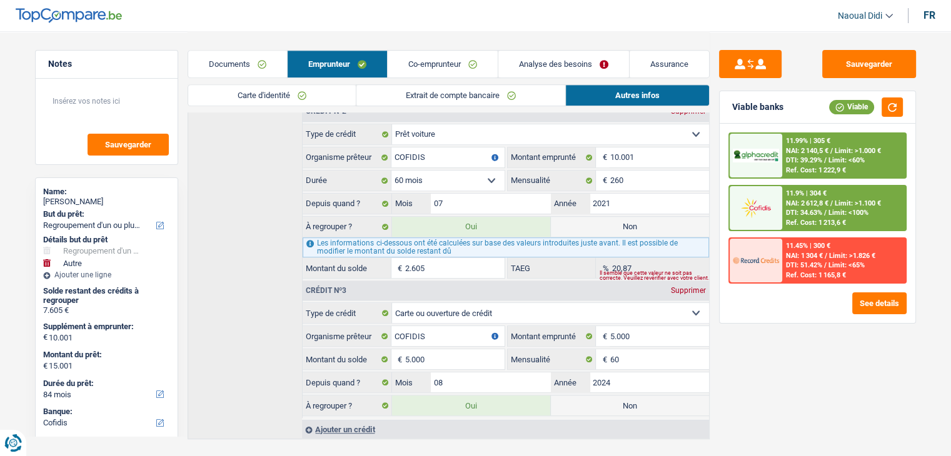
radio input "false"
type input "15.001"
type input "5.000"
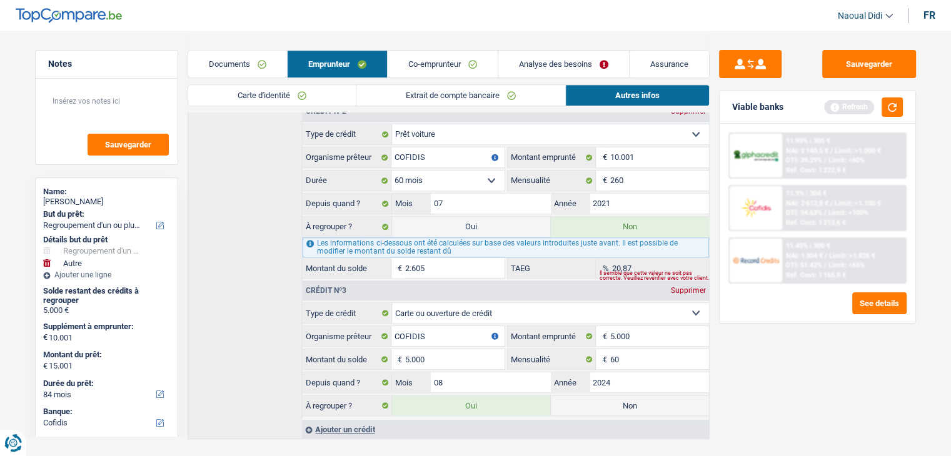
click at [610, 399] on label "Non" at bounding box center [630, 406] width 158 height 20
click at [610, 399] on input "Non" at bounding box center [630, 406] width 158 height 20
radio input "true"
click at [610, 399] on label "Non" at bounding box center [630, 406] width 158 height 20
click at [610, 399] on input "Non" at bounding box center [630, 406] width 158 height 20
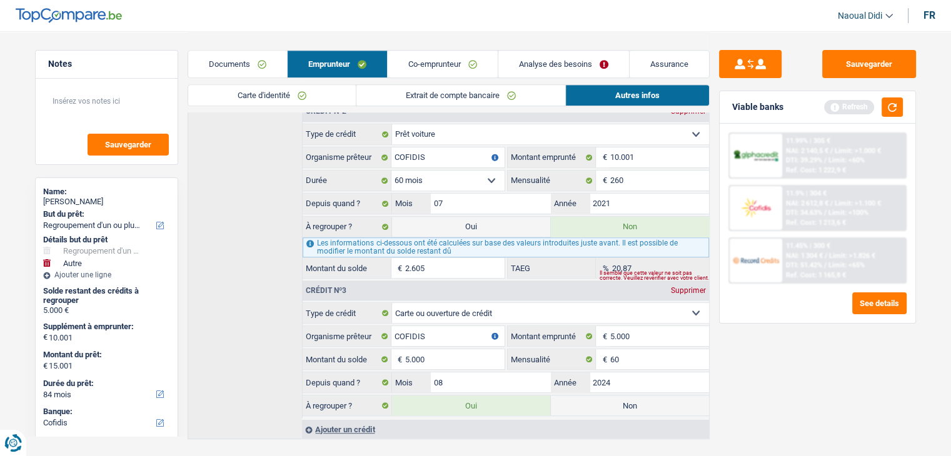
select select "other"
select select "60"
radio input "false"
type input "10.001"
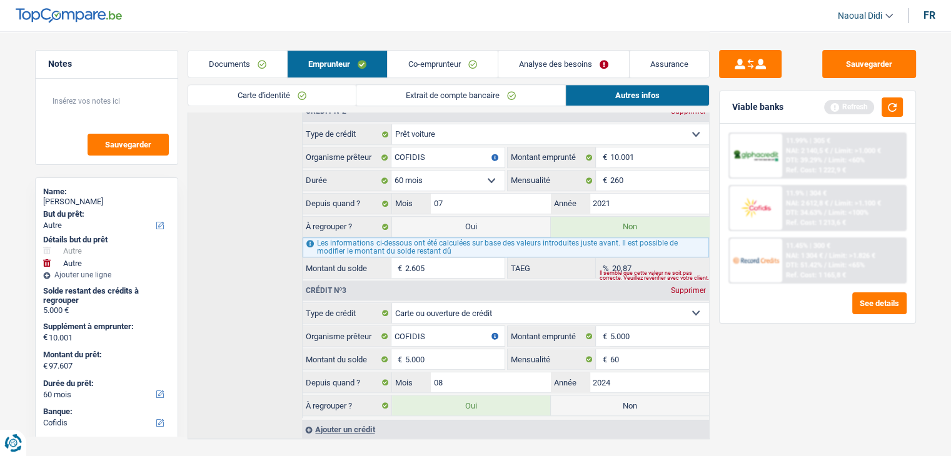
select select "60"
select select "other"
type input "ACHAT VOITURE"
type input "10.001"
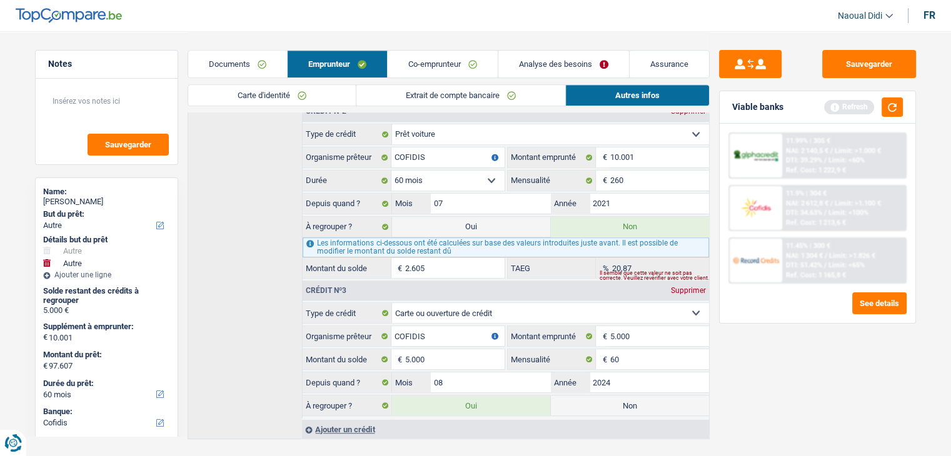
type input "8.000"
select select "yes"
select select "60"
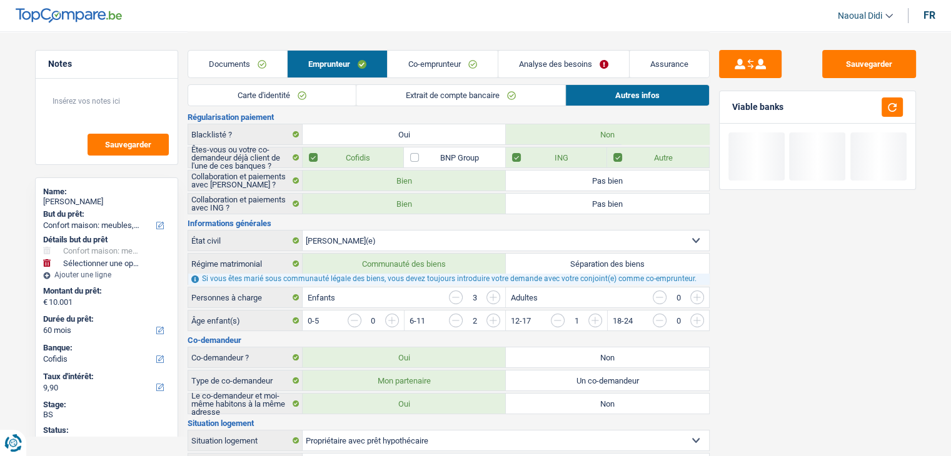
scroll to position [0, 0]
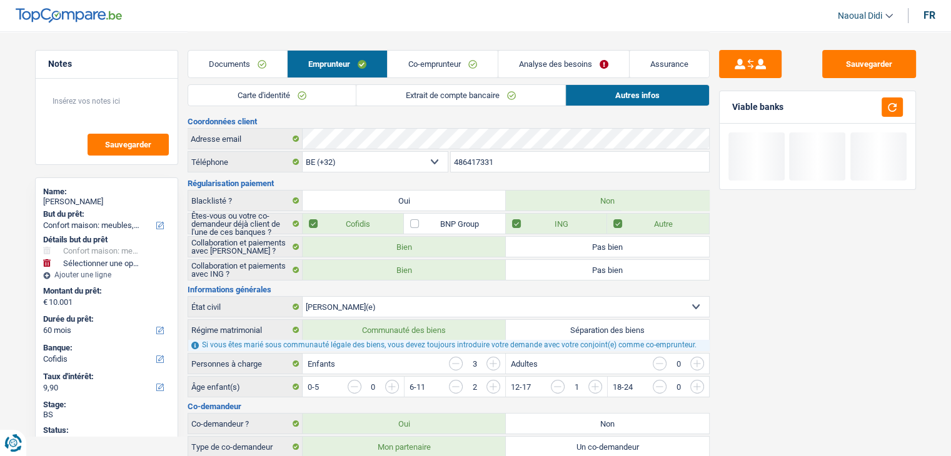
click at [526, 66] on link "Analyse des besoins" at bounding box center [563, 64] width 131 height 27
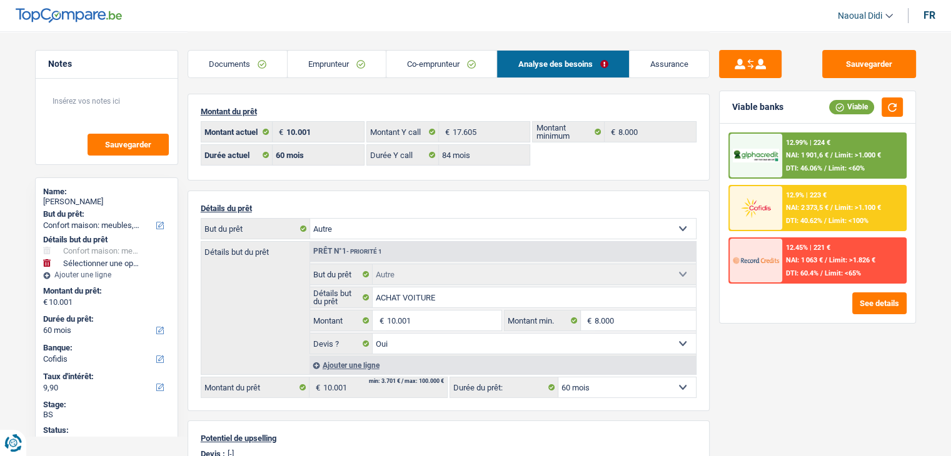
click at [352, 53] on link "Emprunteur" at bounding box center [336, 64] width 98 height 27
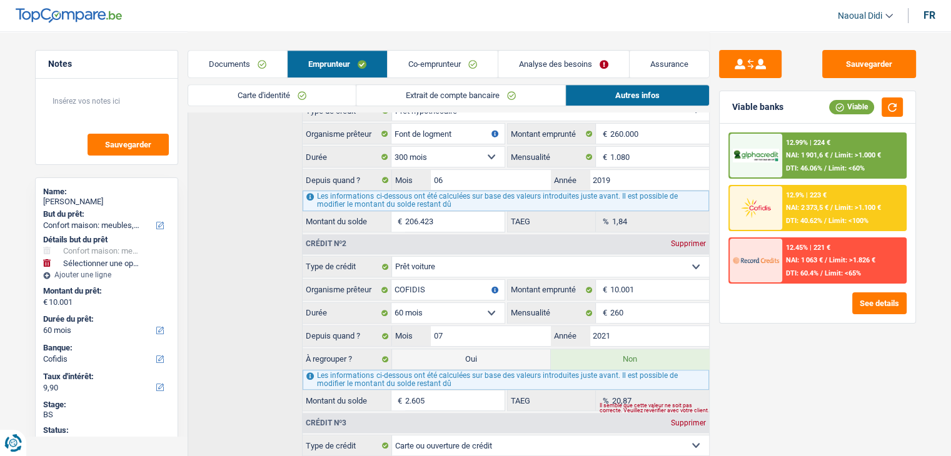
scroll to position [625, 0]
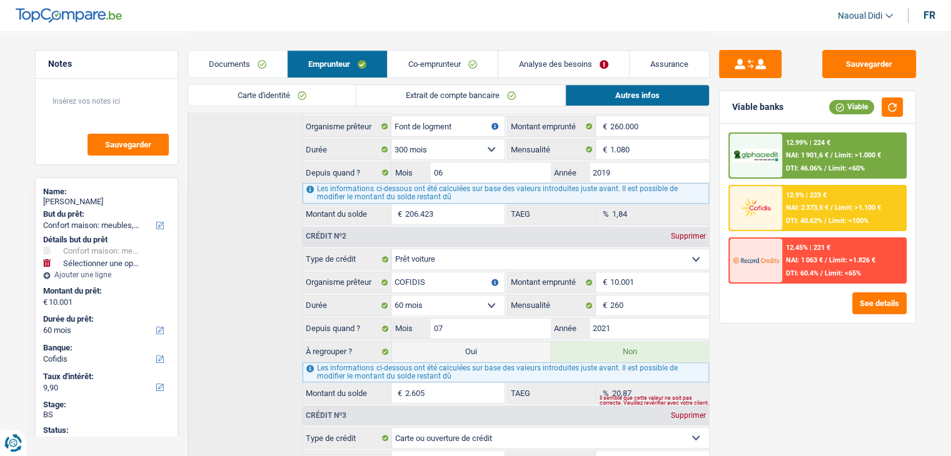
click at [507, 343] on label "Oui" at bounding box center [471, 352] width 158 height 20
click at [507, 343] on input "Oui" at bounding box center [471, 352] width 158 height 20
radio input "true"
click at [507, 343] on label "Oui" at bounding box center [471, 352] width 158 height 20
click at [507, 343] on input "Oui" at bounding box center [471, 352] width 158 height 20
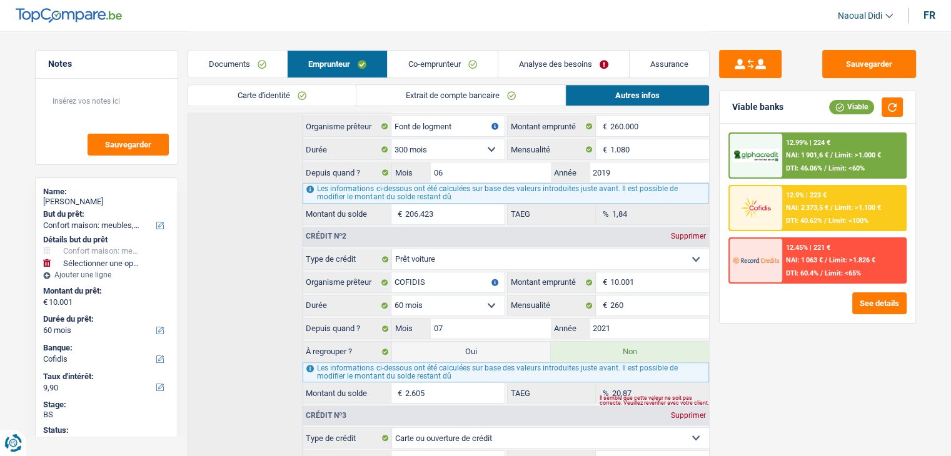
select select "60"
radio input "false"
type input "12.606"
select select "refinancing"
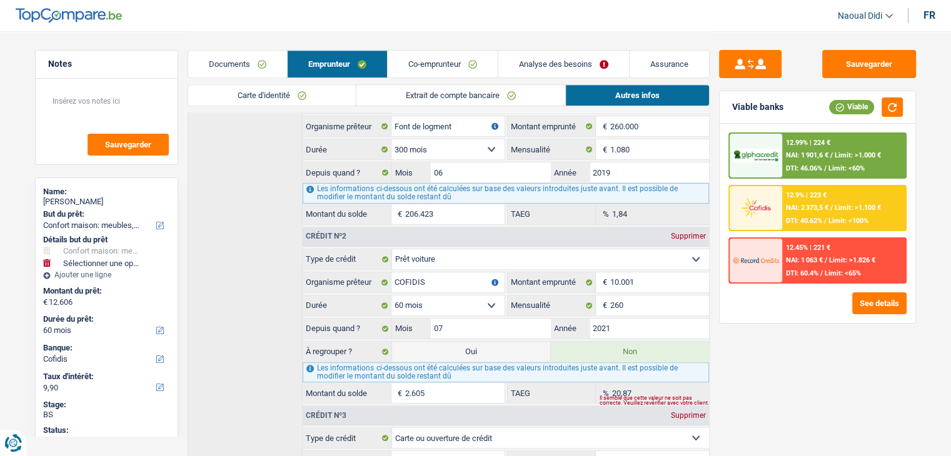
select select "other"
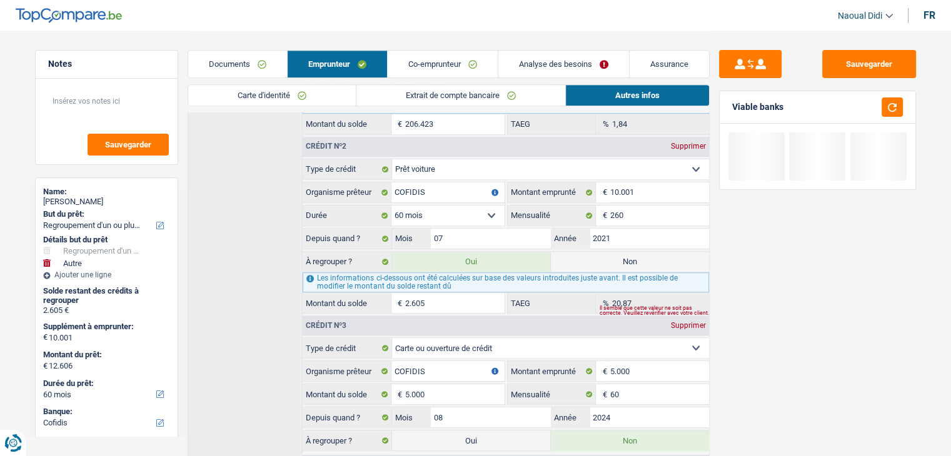
scroll to position [766, 0]
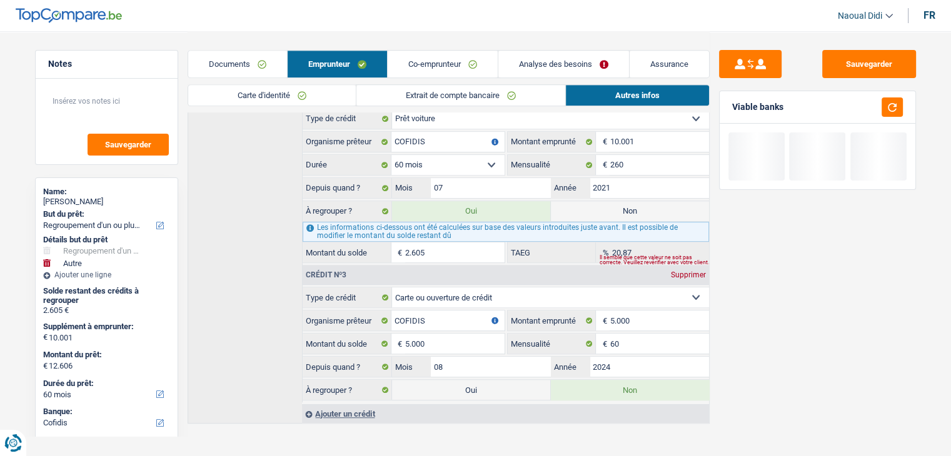
click at [490, 381] on label "Oui" at bounding box center [471, 390] width 158 height 20
click at [490, 381] on input "Oui" at bounding box center [471, 390] width 158 height 20
radio input "true"
radio input "false"
type input "17.606"
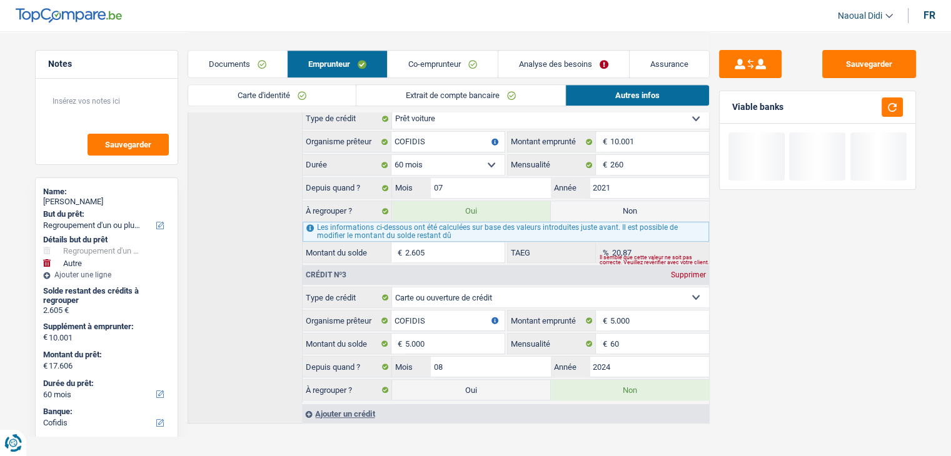
select select "84"
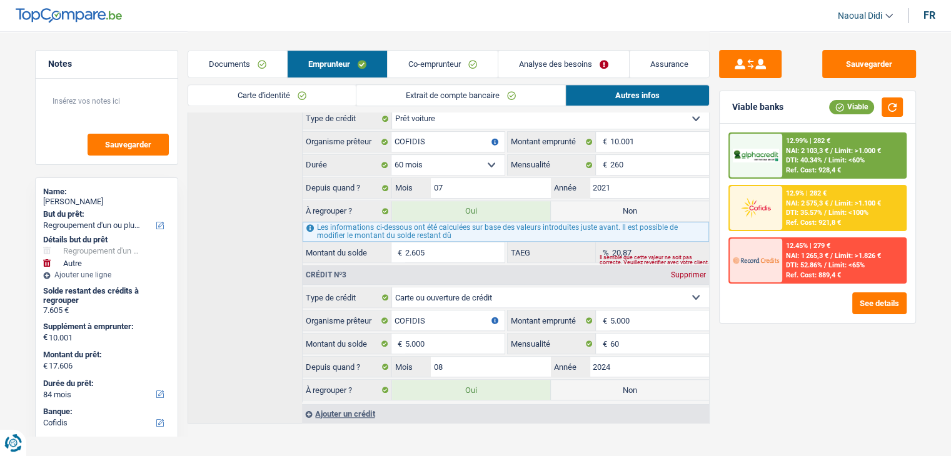
click at [547, 57] on link "Analyse des besoins" at bounding box center [563, 64] width 131 height 27
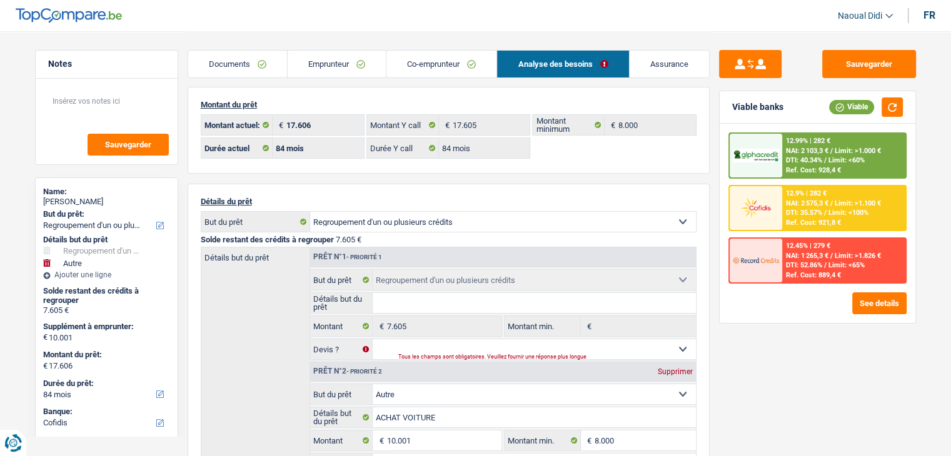
scroll to position [0, 0]
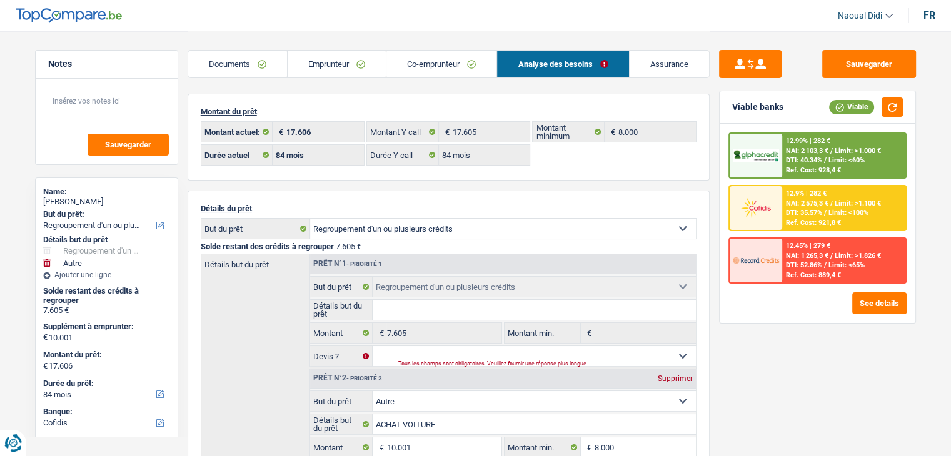
click at [313, 54] on link "Emprunteur" at bounding box center [336, 64] width 98 height 27
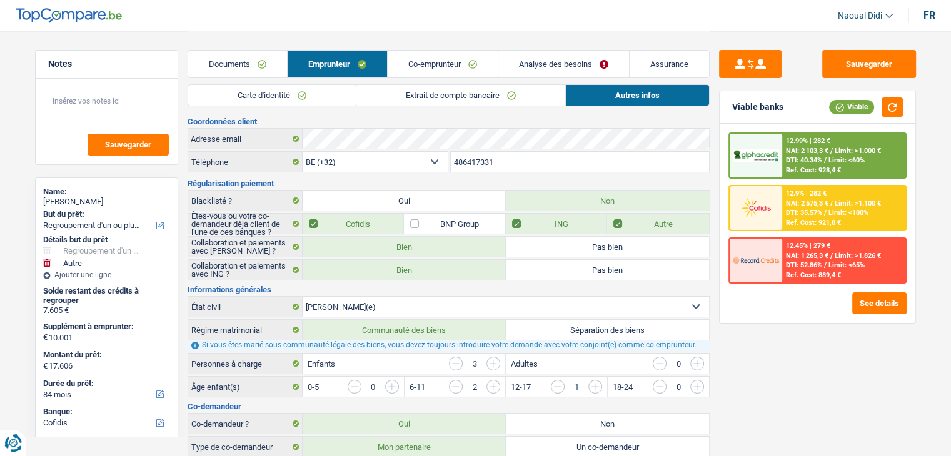
click at [311, 94] on link "Carte d'identité" at bounding box center [271, 95] width 167 height 21
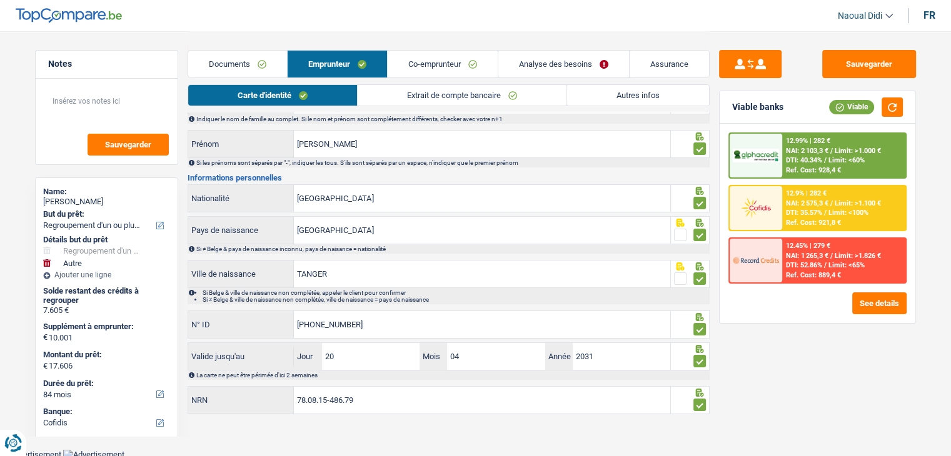
scroll to position [69, 0]
click at [413, 97] on link "Extrait de compte bancaire" at bounding box center [461, 95] width 209 height 21
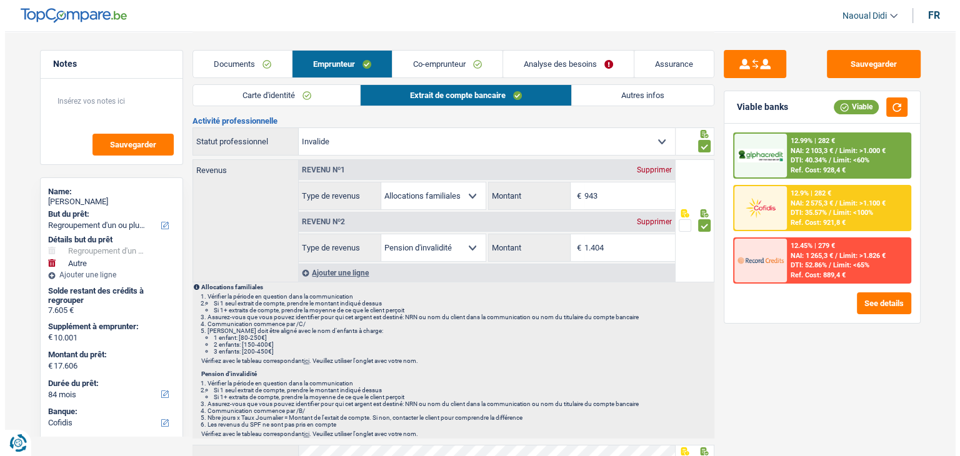
scroll to position [7, 0]
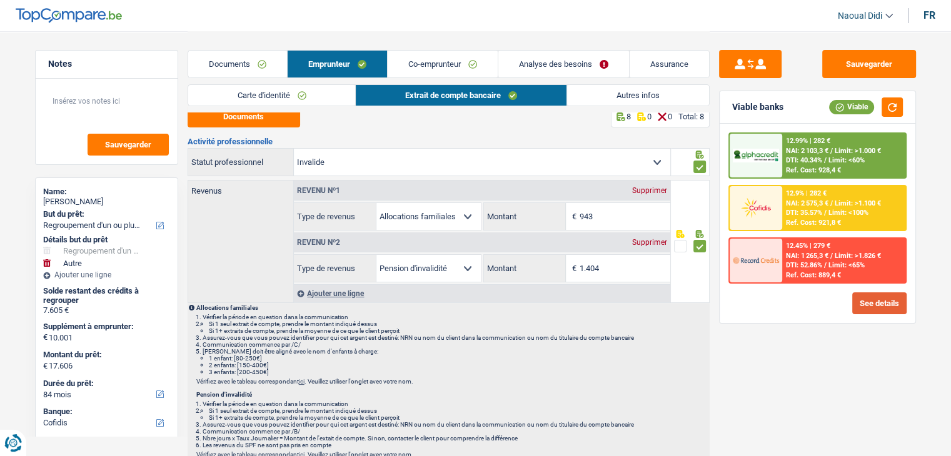
click at [873, 305] on button "See details" at bounding box center [879, 303] width 54 height 22
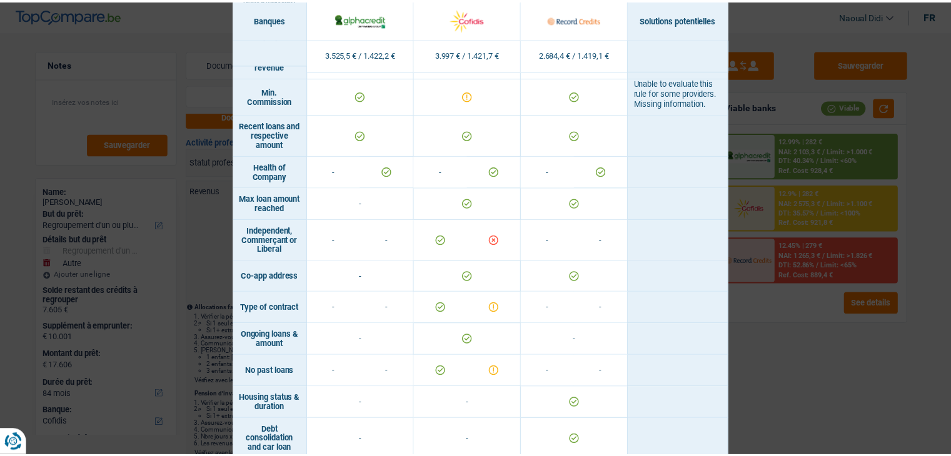
scroll to position [857, 0]
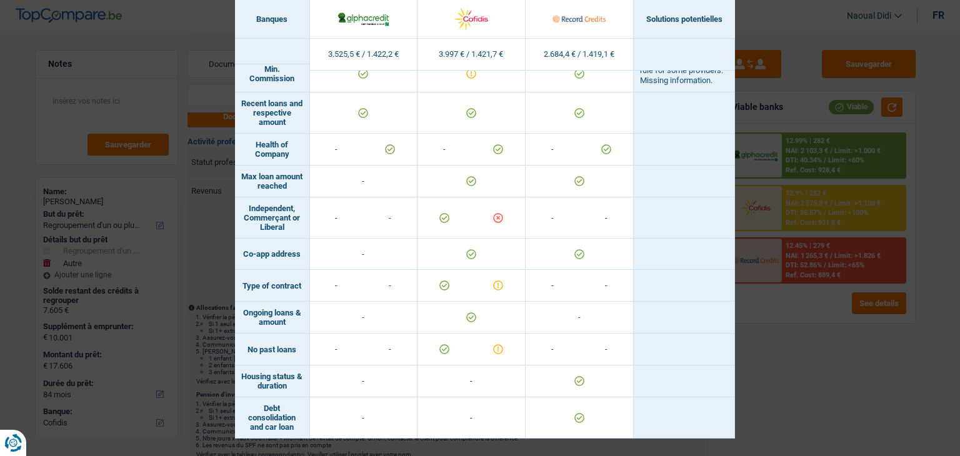
drag, startPoint x: 833, startPoint y: 379, endPoint x: 821, endPoint y: 371, distance: 15.3
click at [833, 379] on div "Banks conditions × Banques Solutions potentielles Revenus / Charges 3.525,5 € /…" at bounding box center [480, 228] width 960 height 456
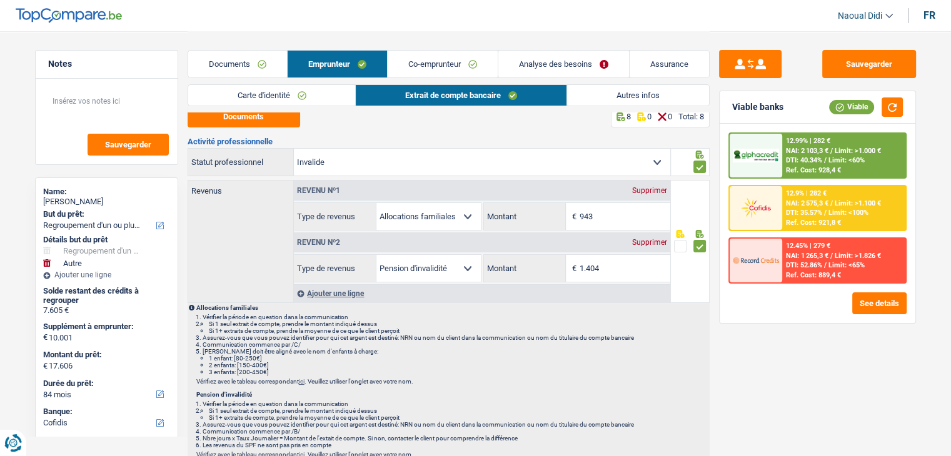
click at [804, 201] on span "NAI: 2 575,3 €" at bounding box center [807, 203] width 42 height 8
click at [791, 213] on span "DTI: 35.57%" at bounding box center [804, 213] width 36 height 8
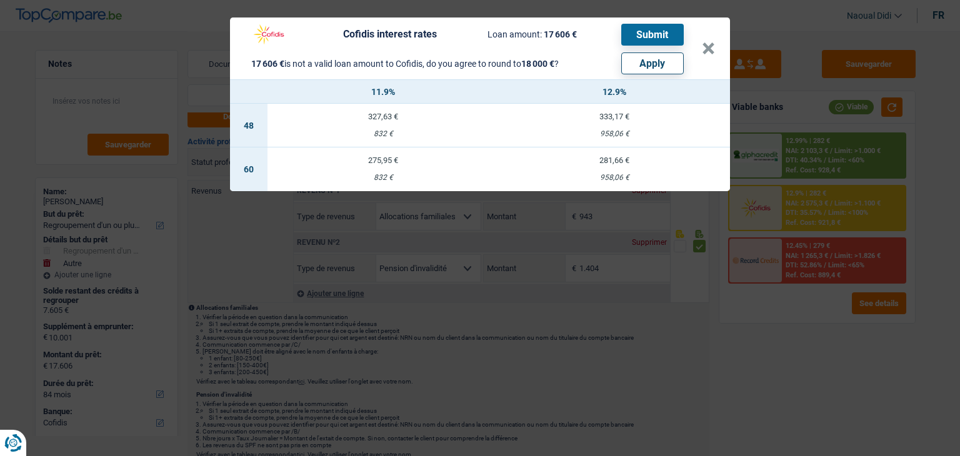
click at [654, 68] on button "Apply" at bounding box center [652, 63] width 62 height 22
type input "10.395"
type input "18.000"
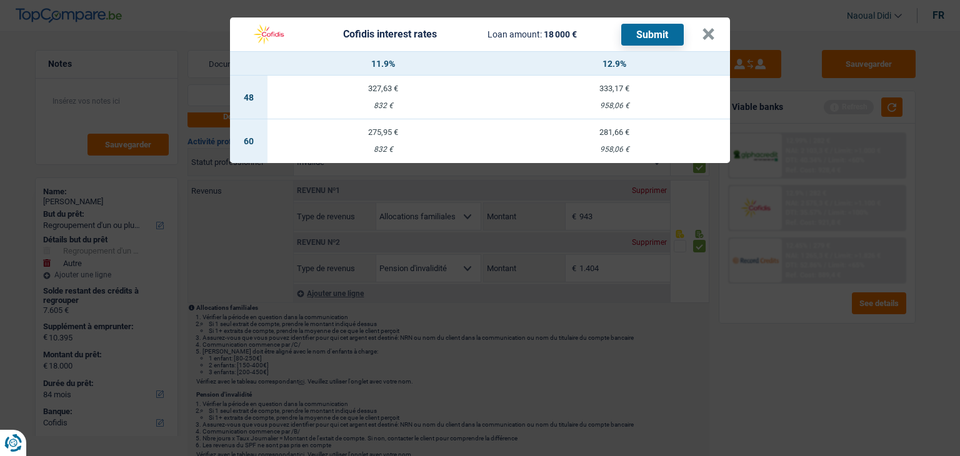
drag, startPoint x: 587, startPoint y: 31, endPoint x: 605, endPoint y: 167, distance: 137.4
click at [605, 167] on div "Cofidis interest rates Loan amount: 18 000 € Submit × 11.9% 12.9% 48 327,63 € 8…" at bounding box center [480, 228] width 960 height 456
click at [710, 30] on button "×" at bounding box center [708, 34] width 13 height 12
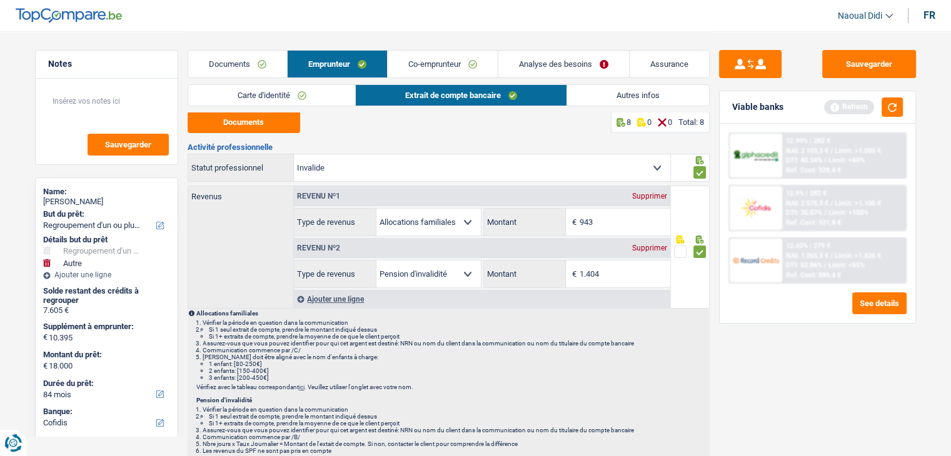
scroll to position [0, 0]
click at [579, 61] on link "Analyse des besoins" at bounding box center [563, 64] width 131 height 27
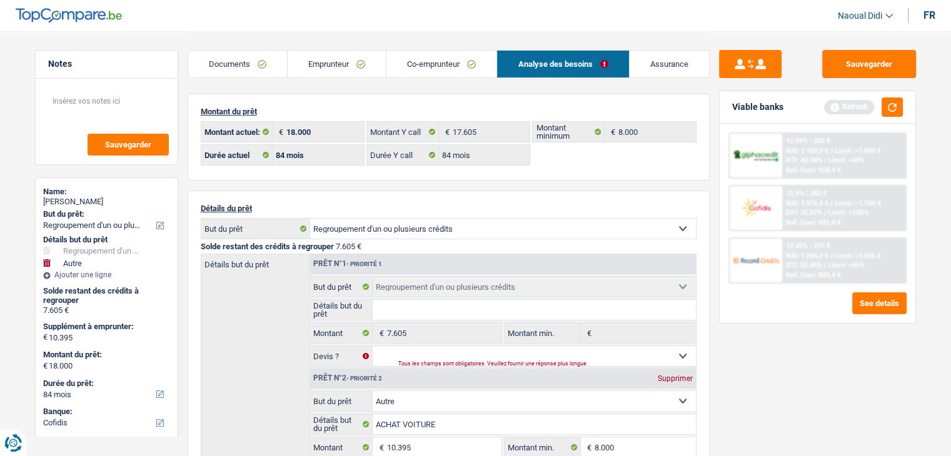
click at [802, 205] on span "NAI: 2 575,3 €" at bounding box center [807, 203] width 42 height 8
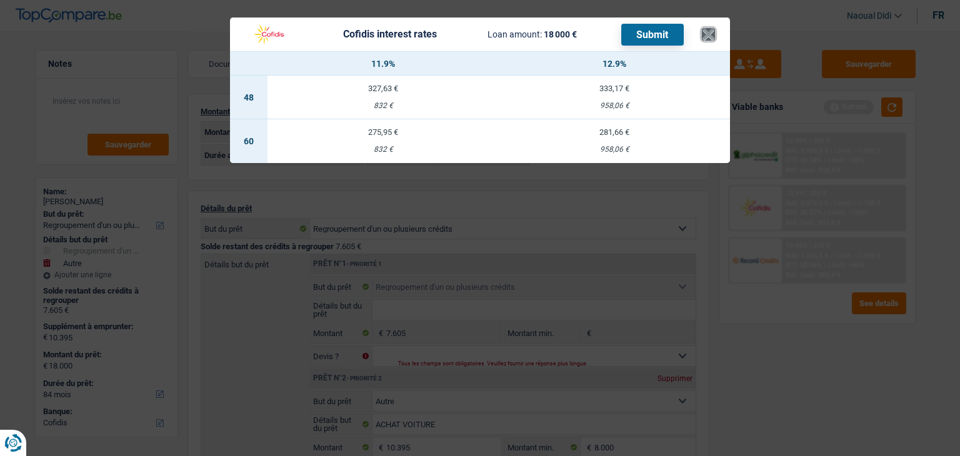
click at [705, 31] on button "×" at bounding box center [708, 34] width 13 height 12
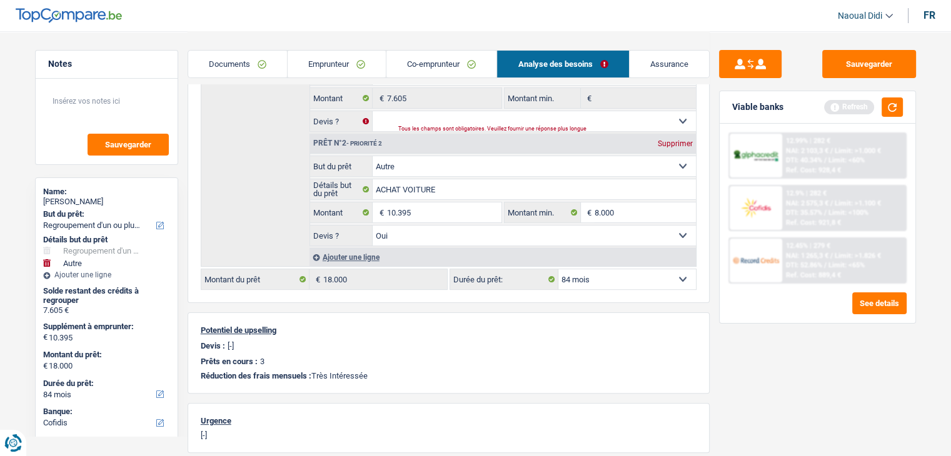
scroll to position [250, 0]
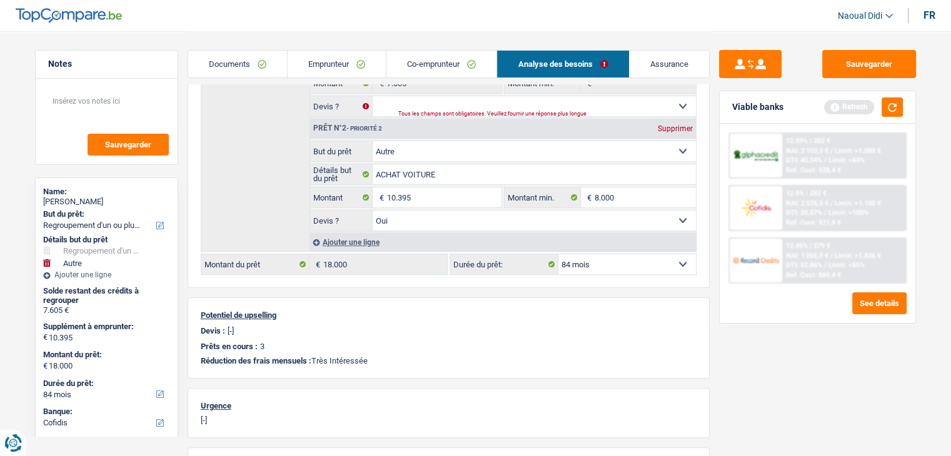
click at [612, 257] on select "12 mois 18 mois 24 mois 30 mois 36 mois 42 mois 48 mois 60 mois 72 mois 84 mois…" at bounding box center [626, 264] width 137 height 20
click at [789, 426] on div "Sauvegarder Viable banks Refresh 12.99% | 282 € NAI: 2 103,3 € / Limit: >1.000 …" at bounding box center [817, 243] width 216 height 386
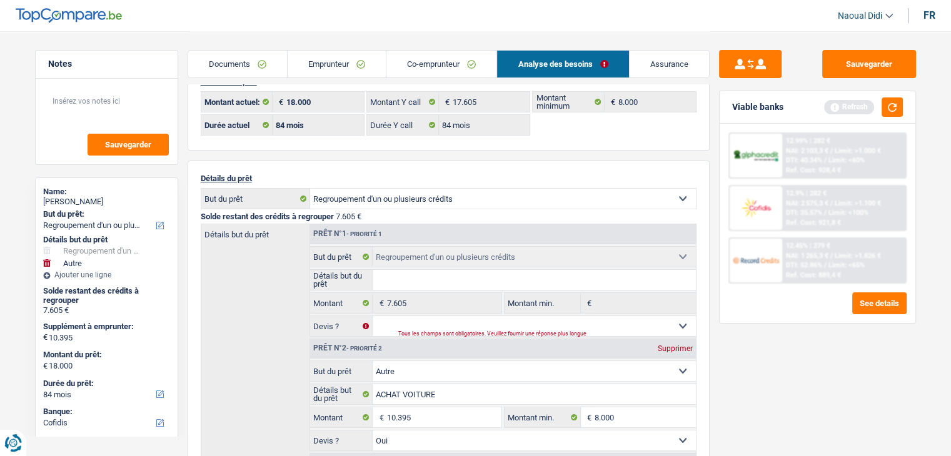
scroll to position [0, 0]
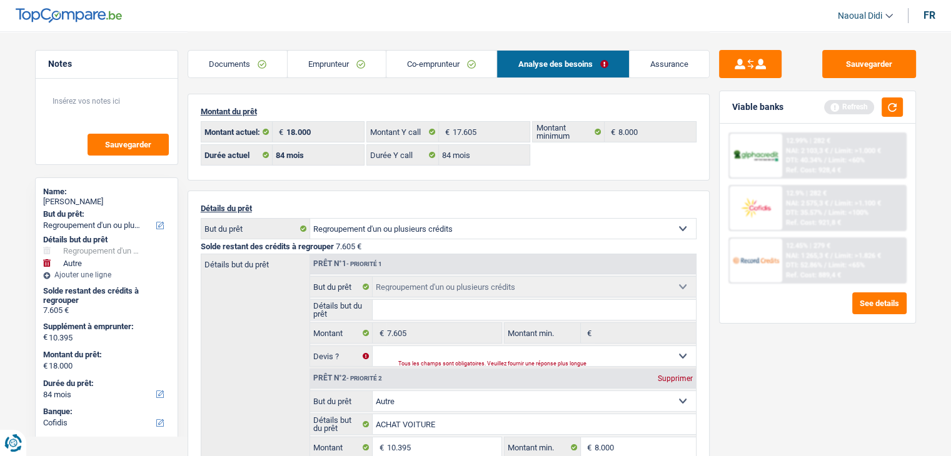
click at [802, 209] on span "DTI: 35.57%" at bounding box center [804, 213] width 36 height 8
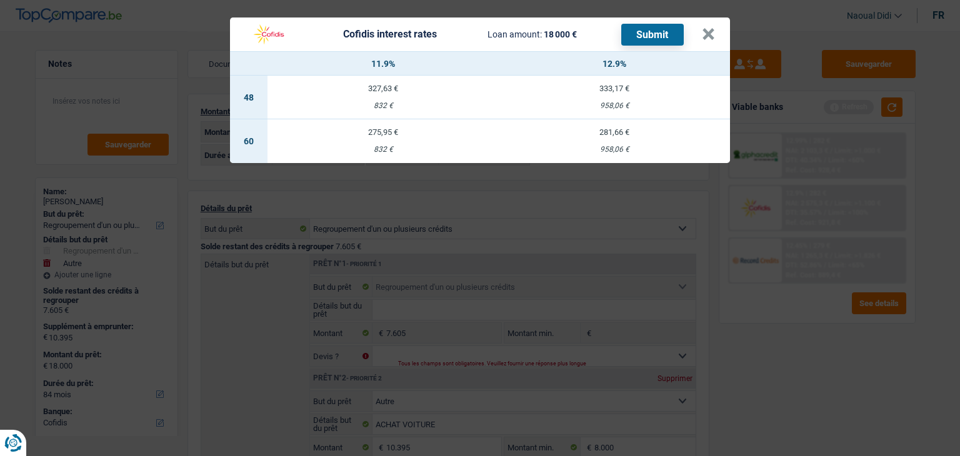
click at [600, 139] on td "281,66 € 958,06 €" at bounding box center [614, 141] width 231 height 44
select select "60"
type input "12,90"
select select "60"
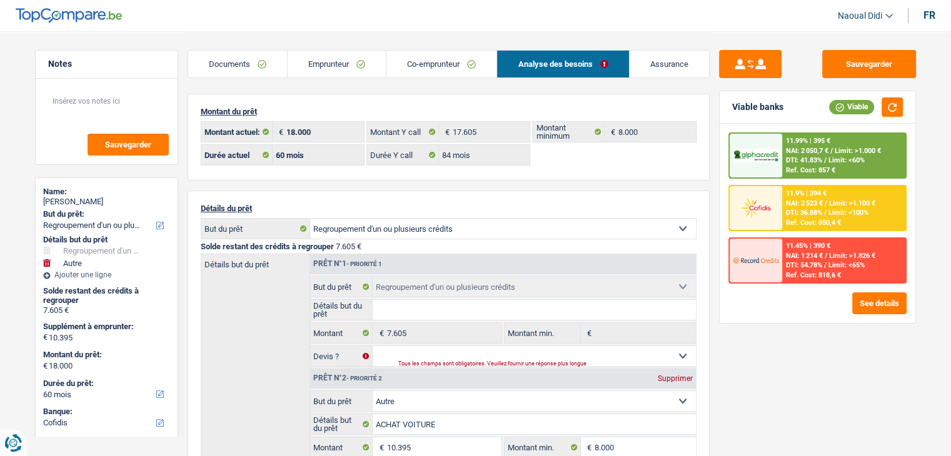
click at [832, 214] on span "Limit: <100%" at bounding box center [848, 213] width 40 height 8
click at [761, 197] on img at bounding box center [755, 207] width 46 height 23
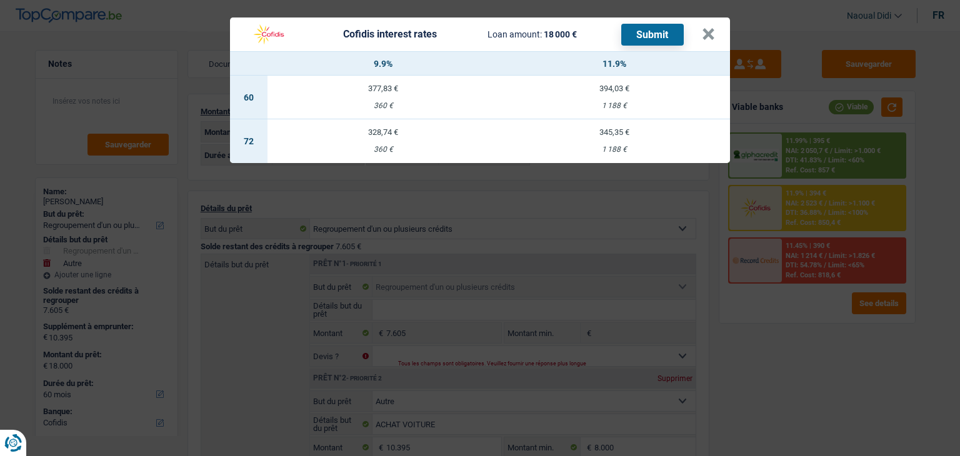
click at [655, 29] on button "Submit" at bounding box center [652, 35] width 62 height 22
click at [659, 104] on div "Cofidis interest rates Loan amount: 18 000 € Submit × 9.9% 11.9% 60 377,83 € 36…" at bounding box center [480, 90] width 500 height 146
click at [622, 141] on td "345,35 € 1 188 €" at bounding box center [614, 141] width 231 height 44
select select "72"
type input "11,90"
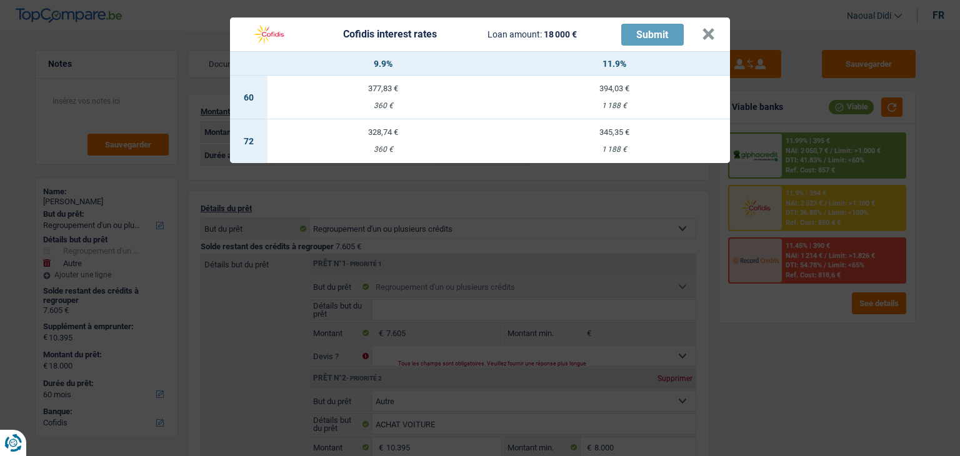
select select "72"
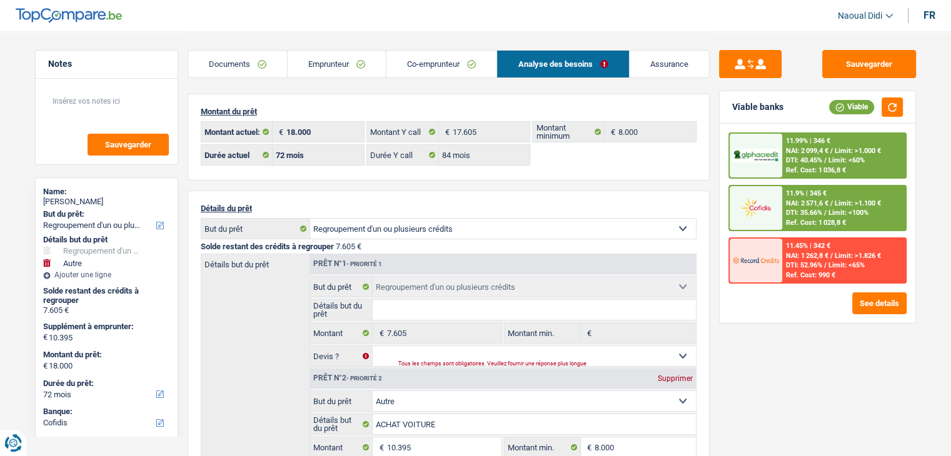
click at [316, 63] on link "Emprunteur" at bounding box center [336, 64] width 98 height 27
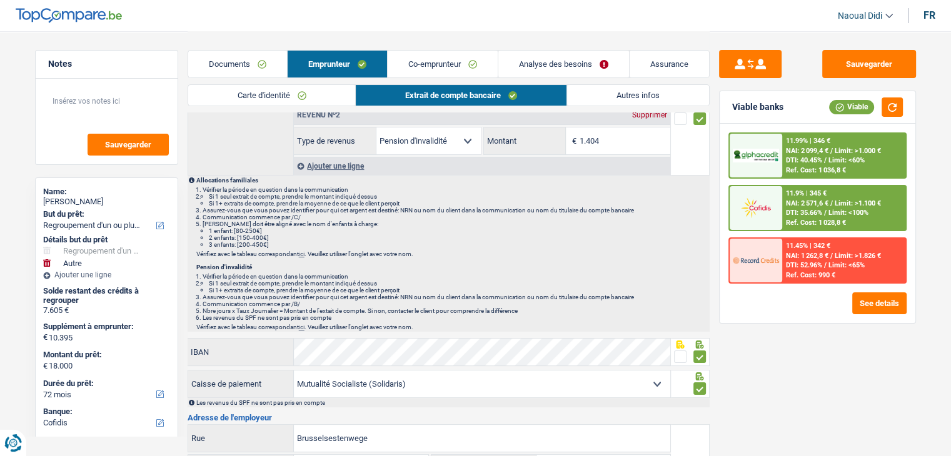
scroll to position [62, 0]
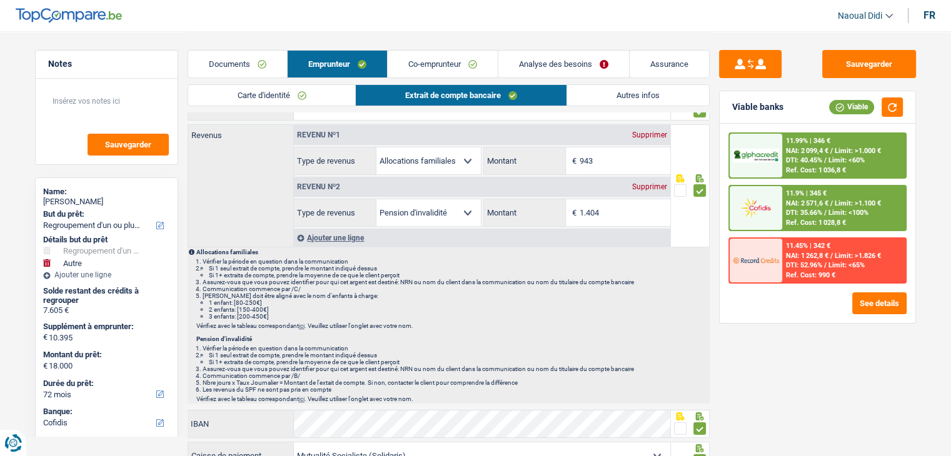
click at [250, 95] on link "Carte d'identité" at bounding box center [271, 95] width 167 height 21
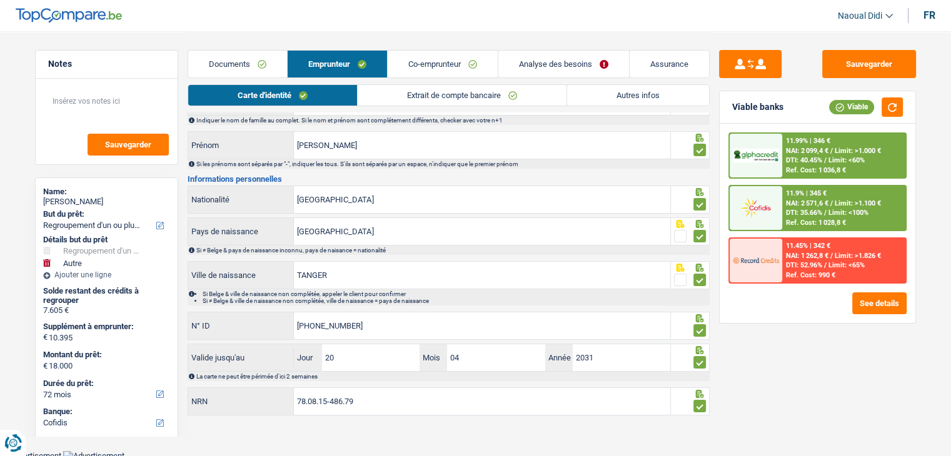
scroll to position [69, 0]
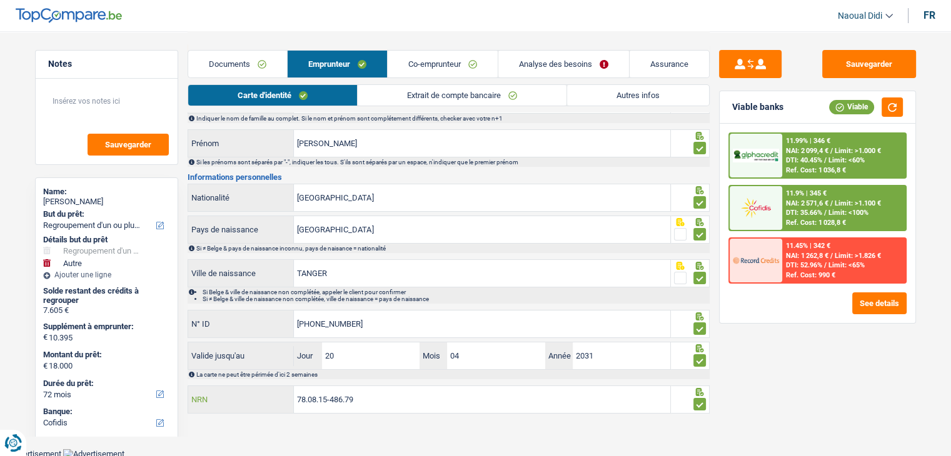
drag, startPoint x: 358, startPoint y: 389, endPoint x: 277, endPoint y: 373, distance: 82.2
click at [277, 373] on div "Informations générales Azmi Nom Indiquer le nom de famille au complet. Si le no…" at bounding box center [448, 245] width 522 height 341
click at [277, 373] on div "La carte ne peut être périmée d'ici 2 semaines" at bounding box center [452, 374] width 512 height 7
drag, startPoint x: 354, startPoint y: 396, endPoint x: 277, endPoint y: 384, distance: 77.8
click at [277, 386] on div "78.08.15-486.79 NRN" at bounding box center [429, 399] width 482 height 27
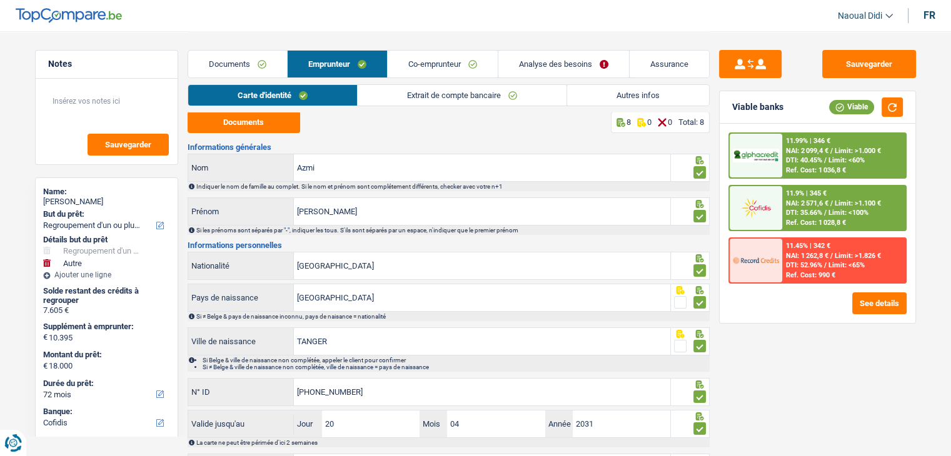
scroll to position [0, 0]
click at [846, 68] on button "Sauvegarder" at bounding box center [869, 64] width 94 height 28
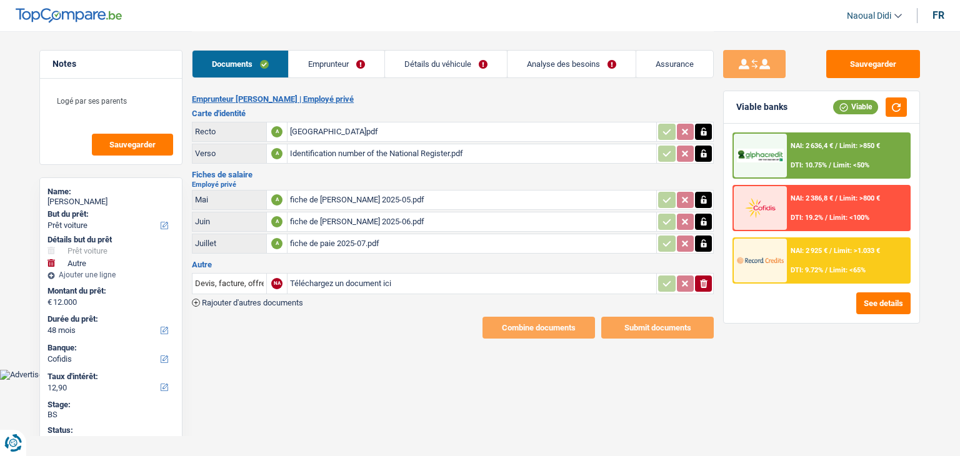
select select "car"
select select "other"
select select "48"
select select "cofidis"
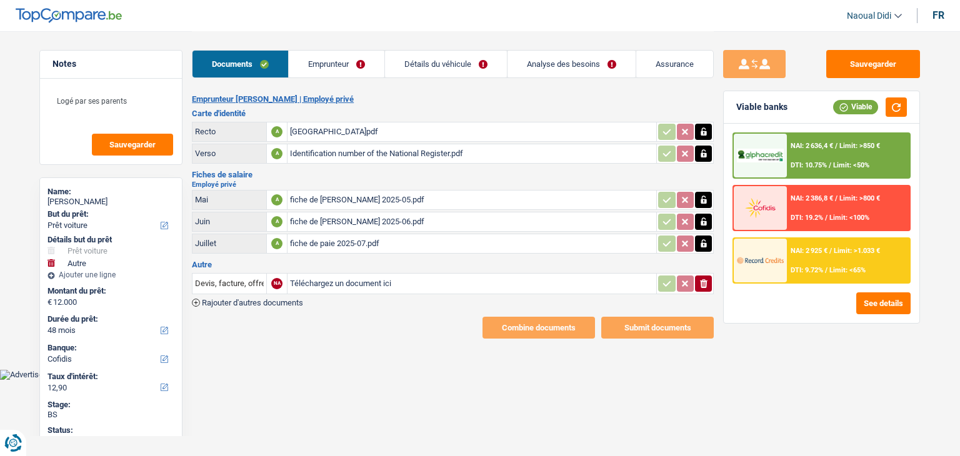
select select "48"
select select "car"
select select "other"
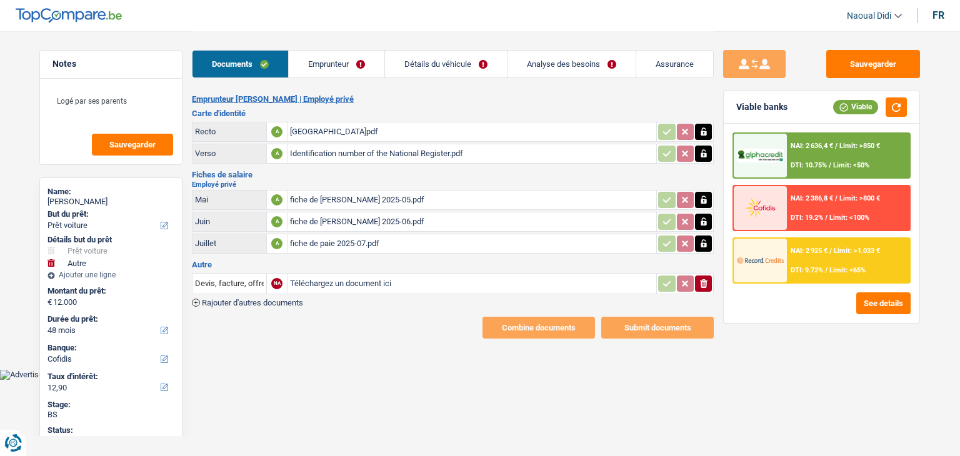
select select "false"
select select "48"
click at [460, 55] on link "Détails du véhicule" at bounding box center [446, 64] width 122 height 27
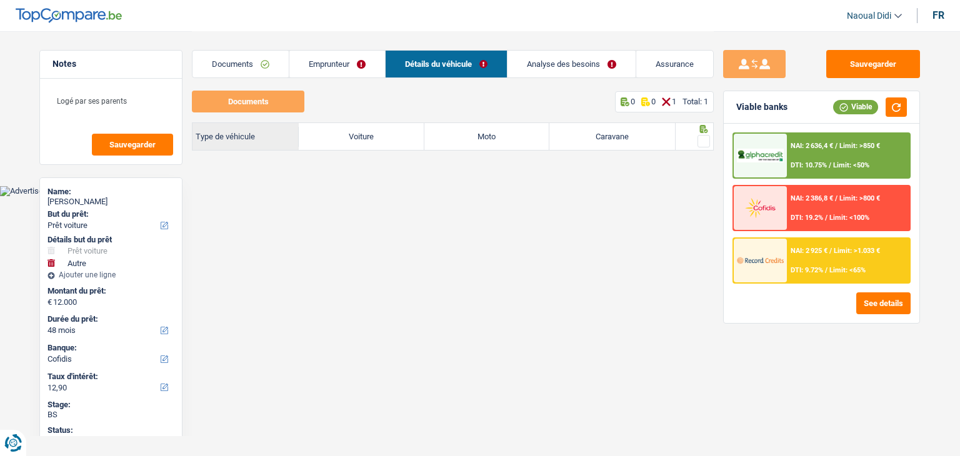
click at [531, 62] on link "Analyse des besoins" at bounding box center [571, 64] width 128 height 27
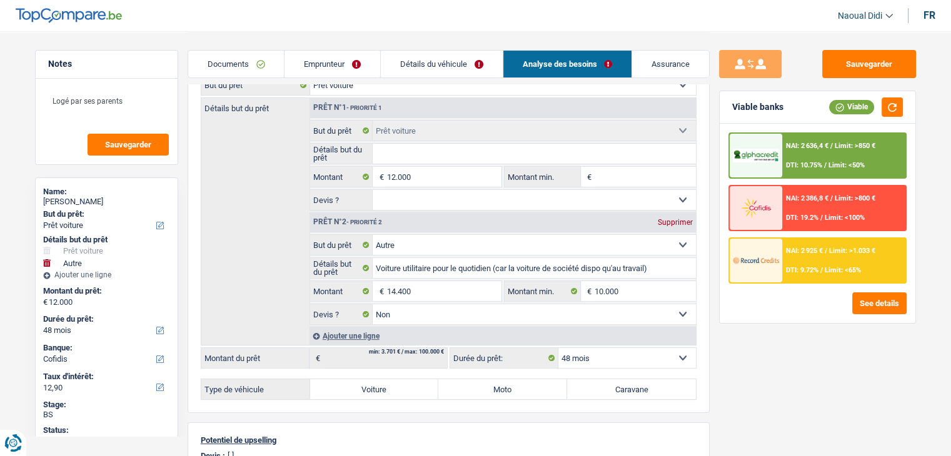
scroll to position [125, 0]
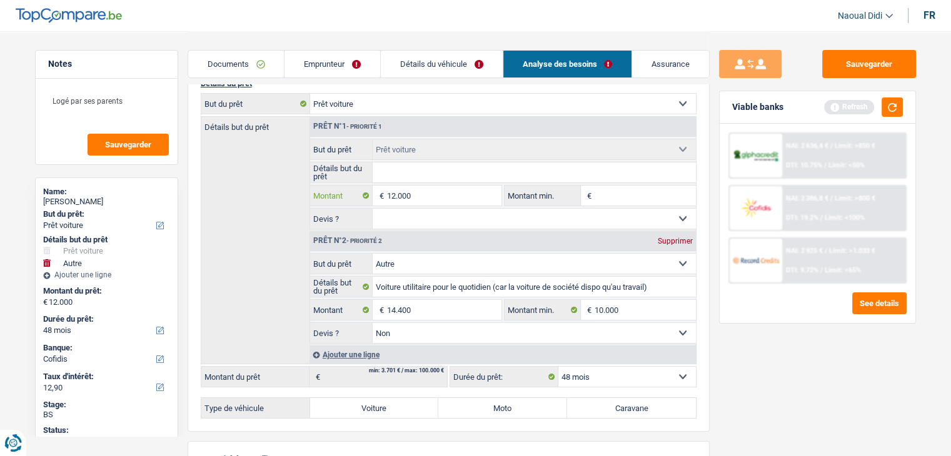
click at [423, 192] on input "12.000" at bounding box center [443, 196] width 114 height 20
type input "14.400"
select select "60"
type input "14.400"
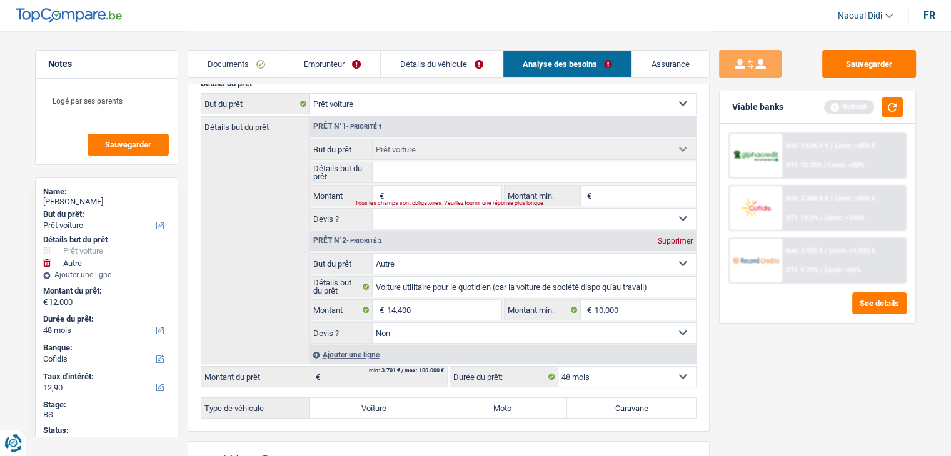
select select "60"
type input "14.400"
select select "60"
click at [820, 369] on div "Sauvegarder Viable banks Refresh NAI: 2 636,4 € / Limit: >850 € DTI: 10.75% / L…" at bounding box center [817, 243] width 216 height 386
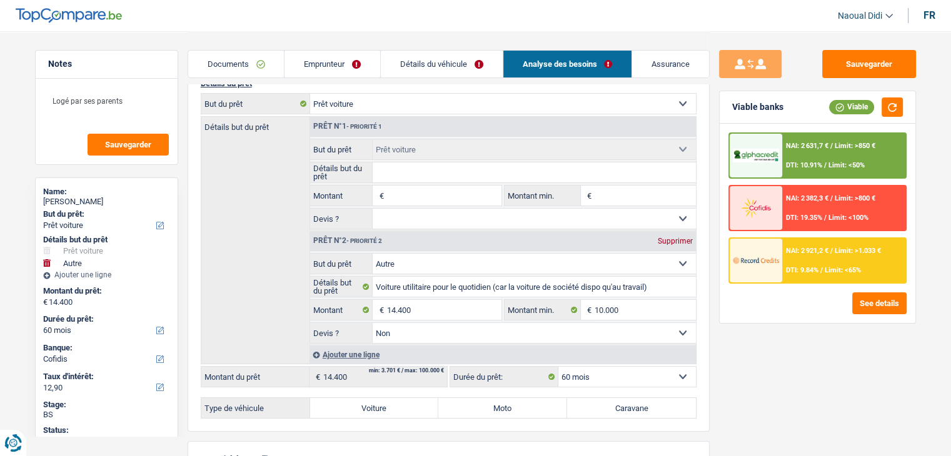
click at [676, 237] on div "Supprimer" at bounding box center [674, 240] width 41 height 7
type input "0"
select select
type input "0"
select select
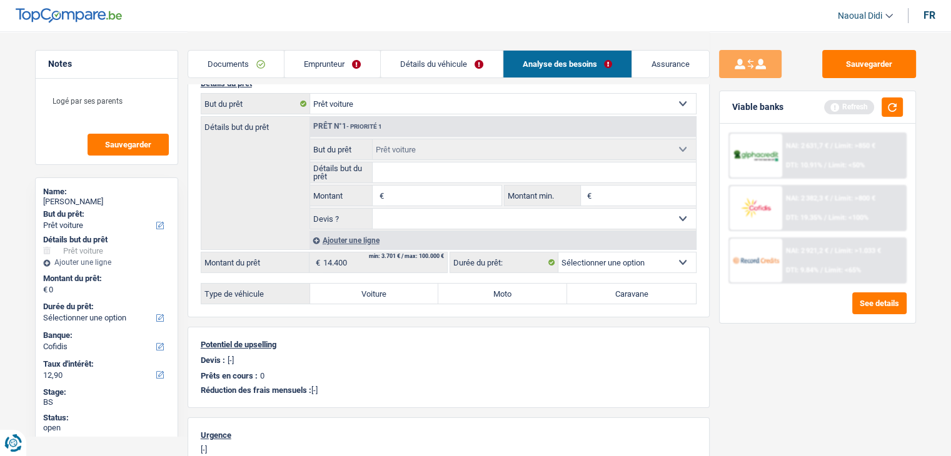
click at [420, 194] on input "Montant" at bounding box center [443, 196] width 114 height 20
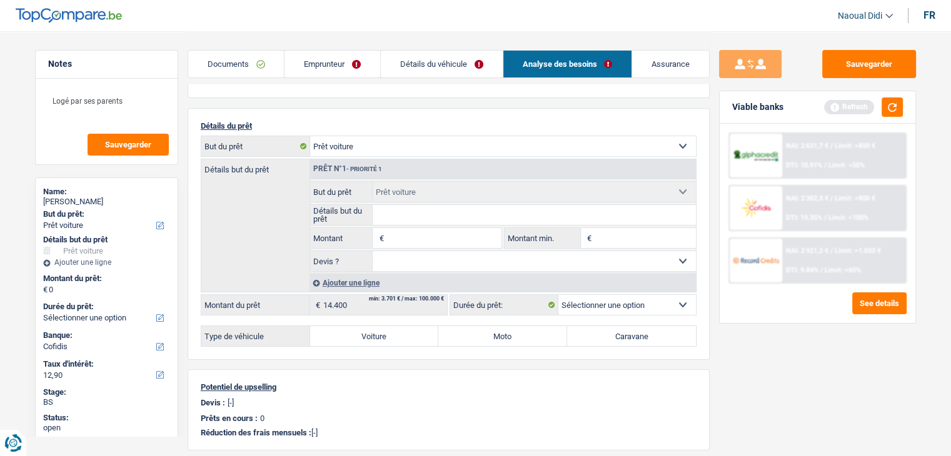
scroll to position [62, 0]
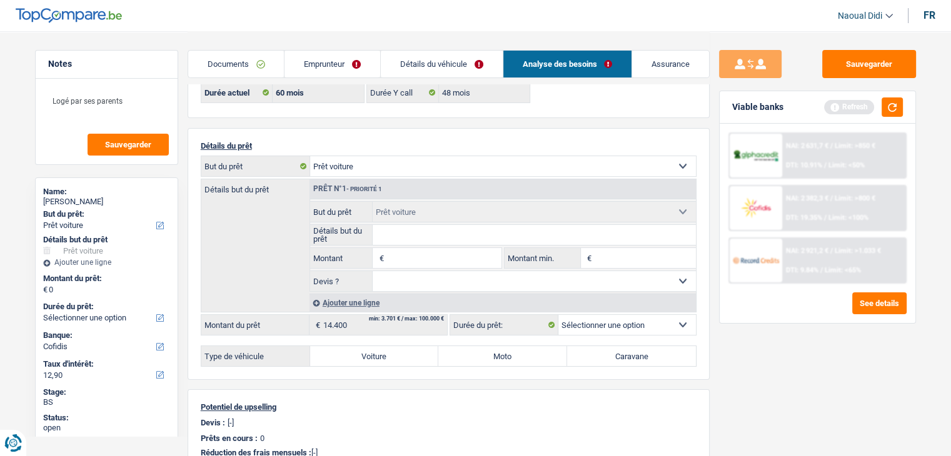
click at [402, 166] on select "Confort maison: meubles, textile, peinture, électroménager, outillage non-profe…" at bounding box center [503, 166] width 386 height 20
select select "other"
click at [310, 156] on select "Confort maison: meubles, textile, peinture, électroménager, outillage non-profe…" at bounding box center [503, 166] width 386 height 20
select select "other"
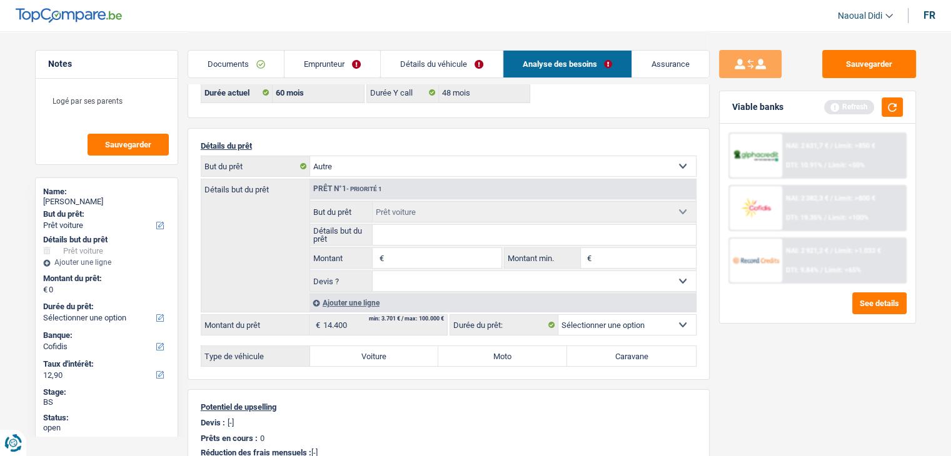
select select
select select "other"
select select
select select "car"
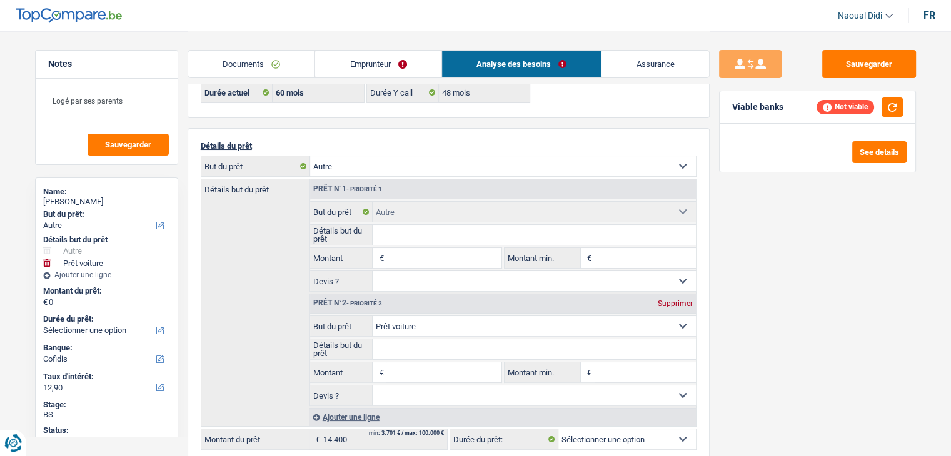
click at [664, 302] on div "Supprimer" at bounding box center [674, 303] width 41 height 7
select select
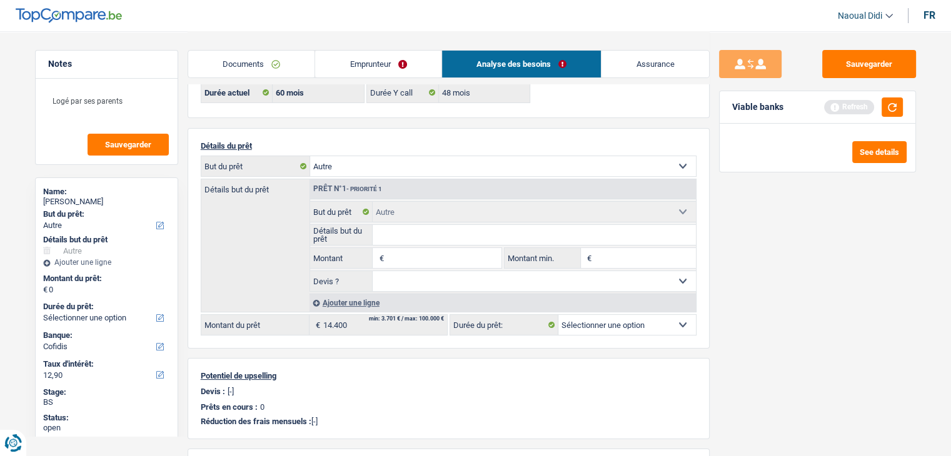
click at [414, 256] on input "Montant" at bounding box center [443, 258] width 114 height 20
type input "14.400"
click at [642, 257] on input "Montant min." at bounding box center [644, 258] width 101 height 20
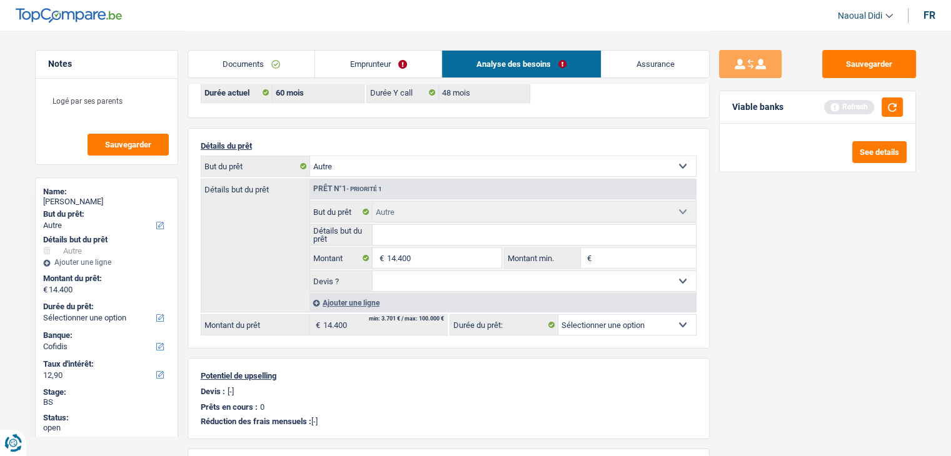
select select "60"
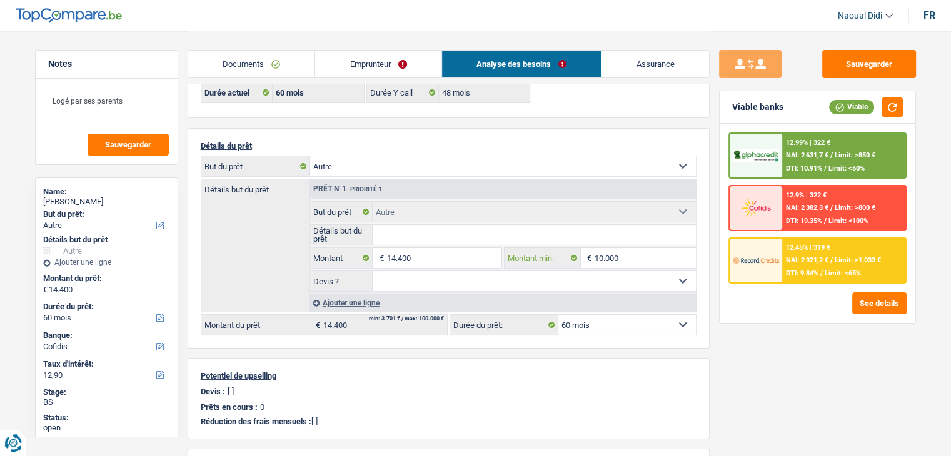
type input "10.000"
click at [405, 225] on input "Détails but du prêt" at bounding box center [533, 235] width 323 height 20
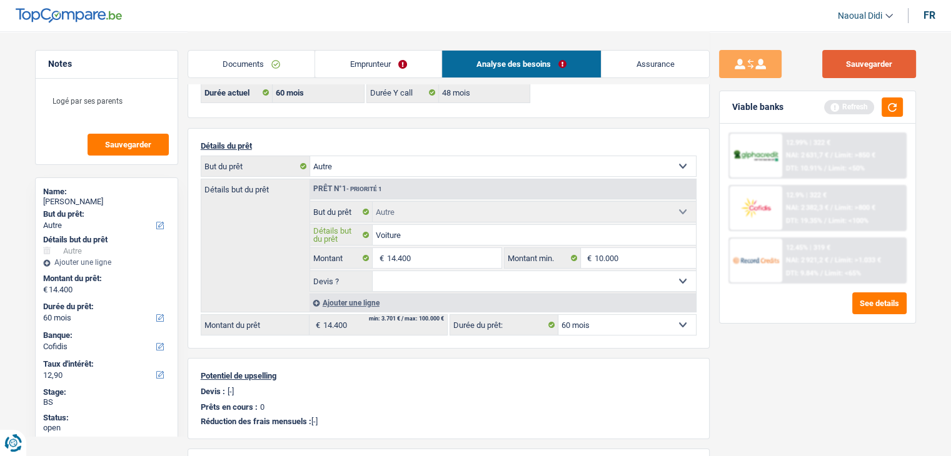
type input "Voiture"
click at [861, 60] on button "Sauvegarder" at bounding box center [869, 64] width 94 height 28
